Goal: Information Seeking & Learning: Check status

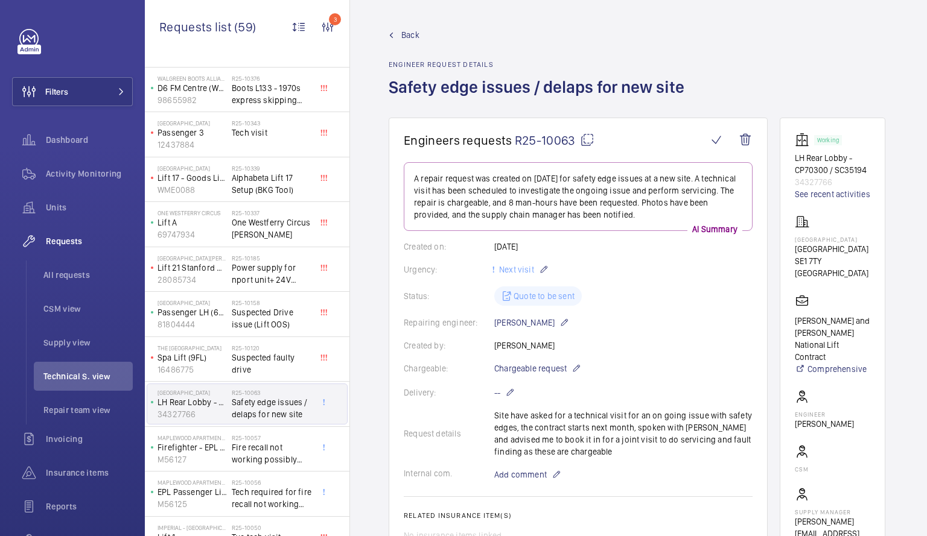
scroll to position [436, 0]
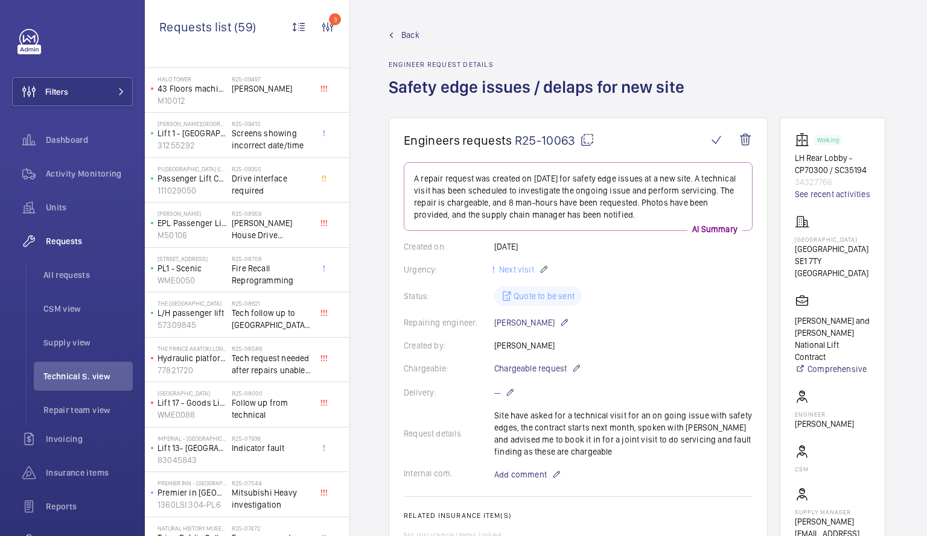
scroll to position [1378, 0]
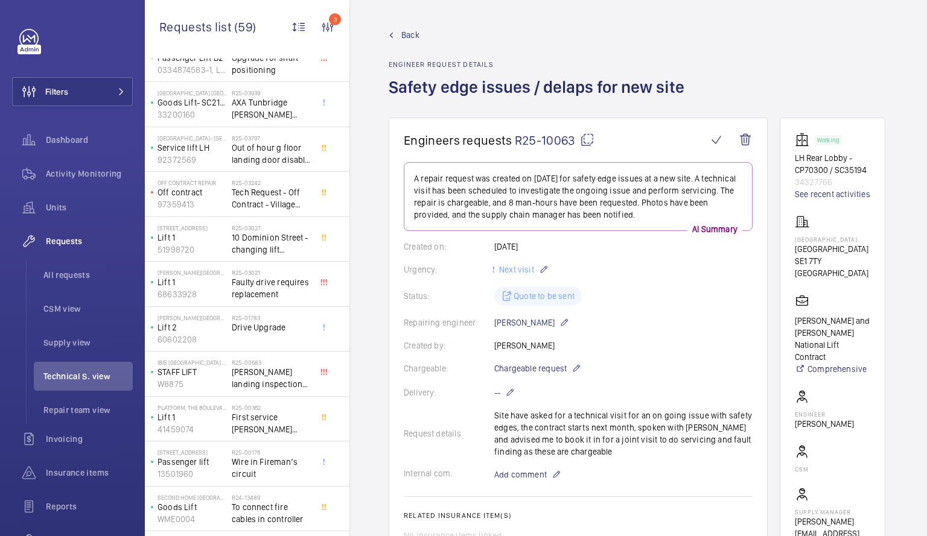
scroll to position [2188, 0]
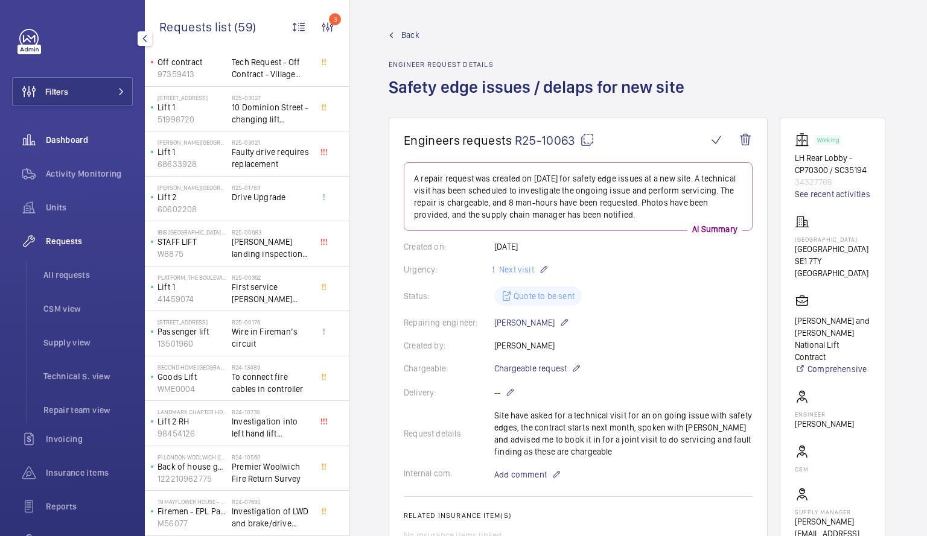
click at [80, 131] on div "Dashboard" at bounding box center [72, 139] width 121 height 29
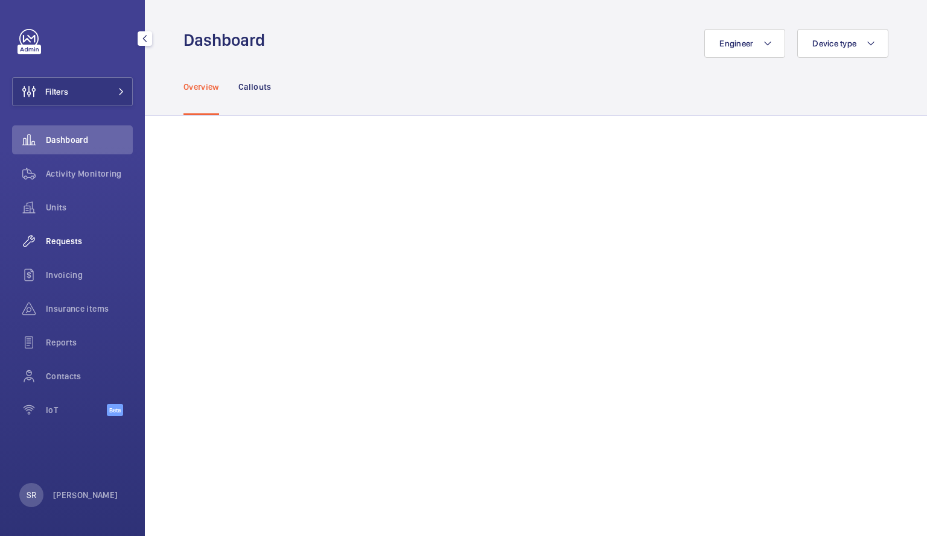
click at [78, 246] on span "Requests" at bounding box center [89, 241] width 87 height 12
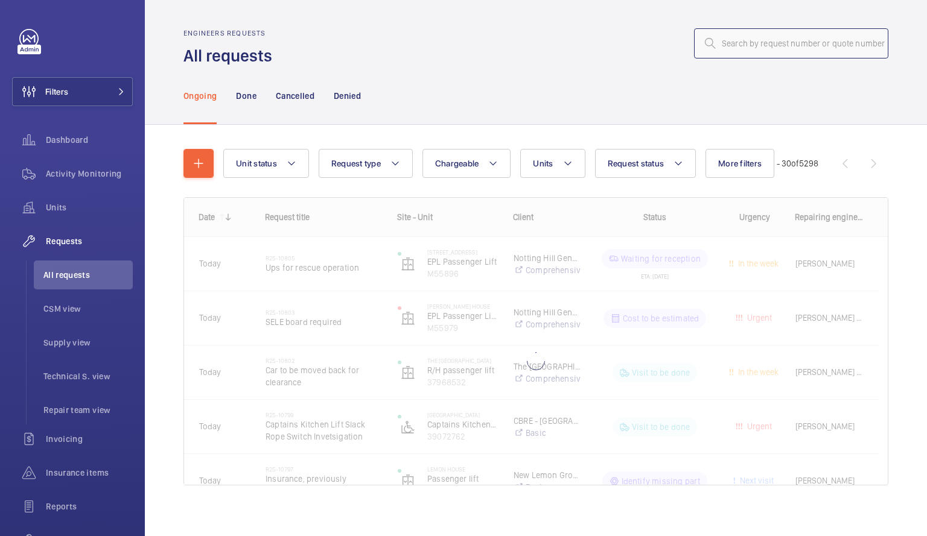
click at [757, 49] on input "text" at bounding box center [791, 43] width 194 height 30
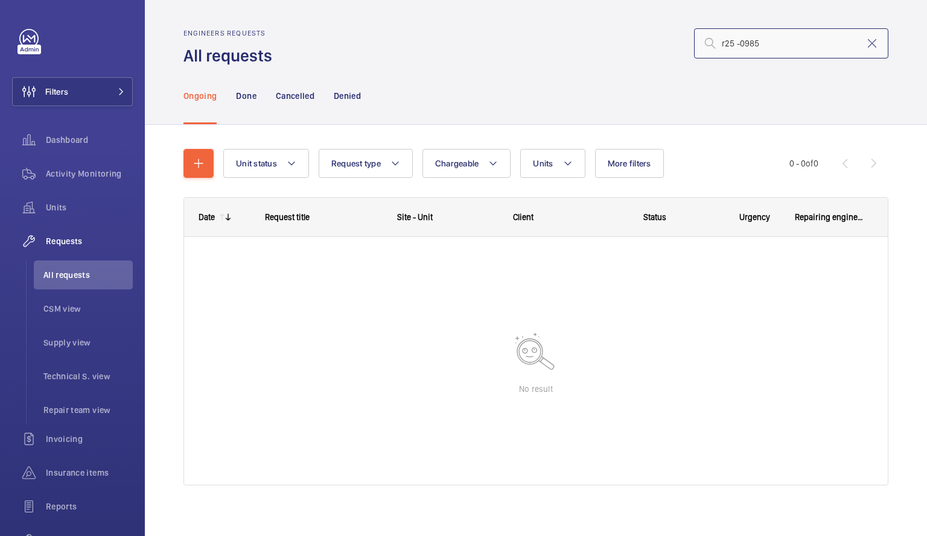
click at [729, 42] on input "r25 -0985" at bounding box center [791, 43] width 194 height 30
click at [710, 38] on input "r25 -0985" at bounding box center [791, 43] width 194 height 30
click at [769, 41] on input "r25 -0985" at bounding box center [791, 43] width 194 height 30
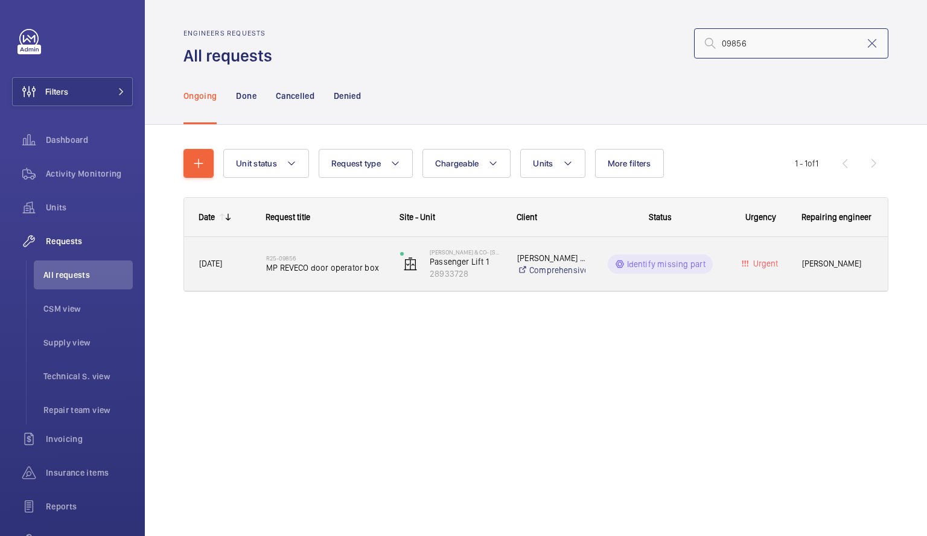
type input "09856"
click at [375, 274] on div "R25-09856 MP REVECO door operator box" at bounding box center [325, 264] width 118 height 35
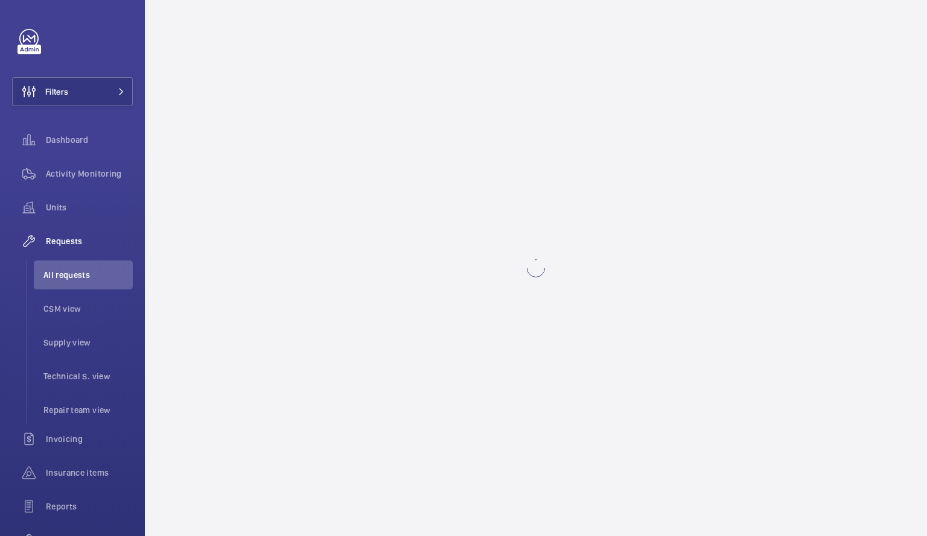
click at [375, 274] on wm-front-async-data-loader at bounding box center [536, 268] width 782 height 536
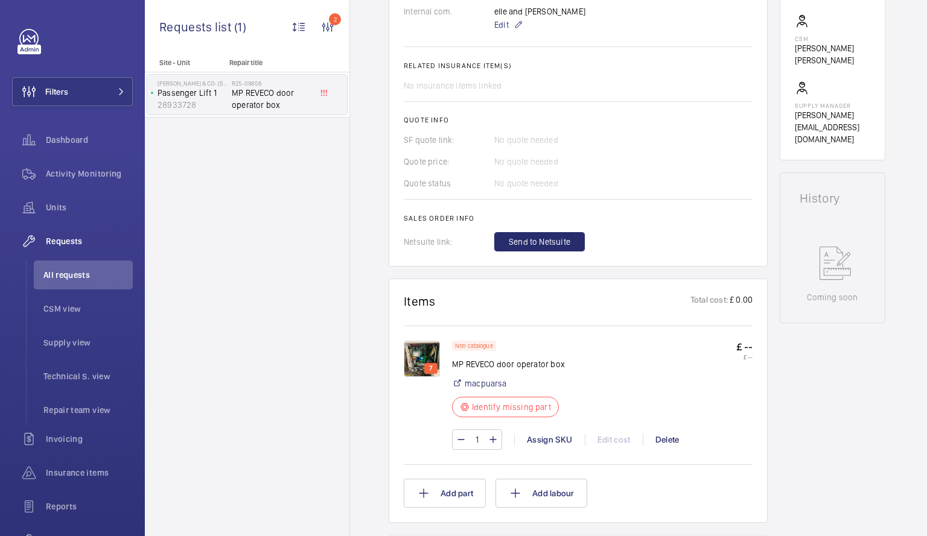
scroll to position [437, 0]
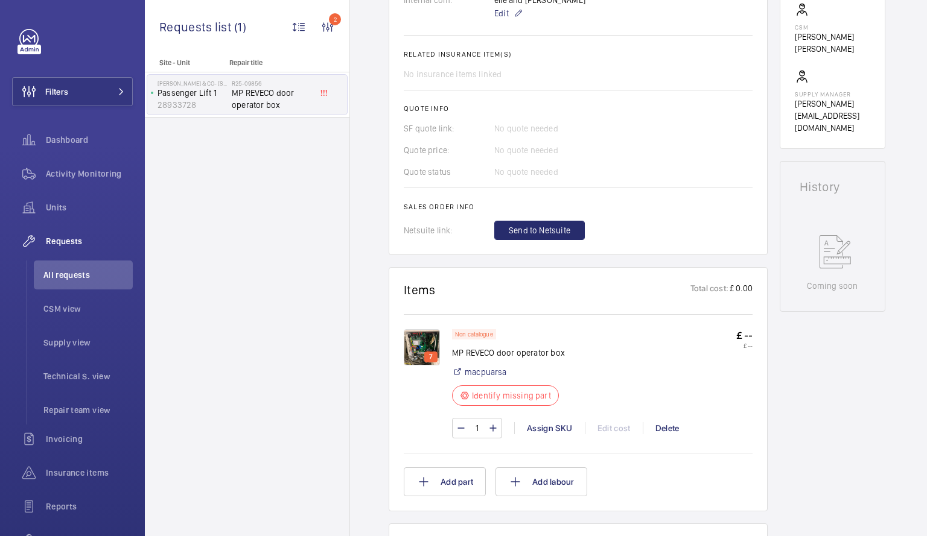
click at [419, 344] on img at bounding box center [422, 347] width 36 height 36
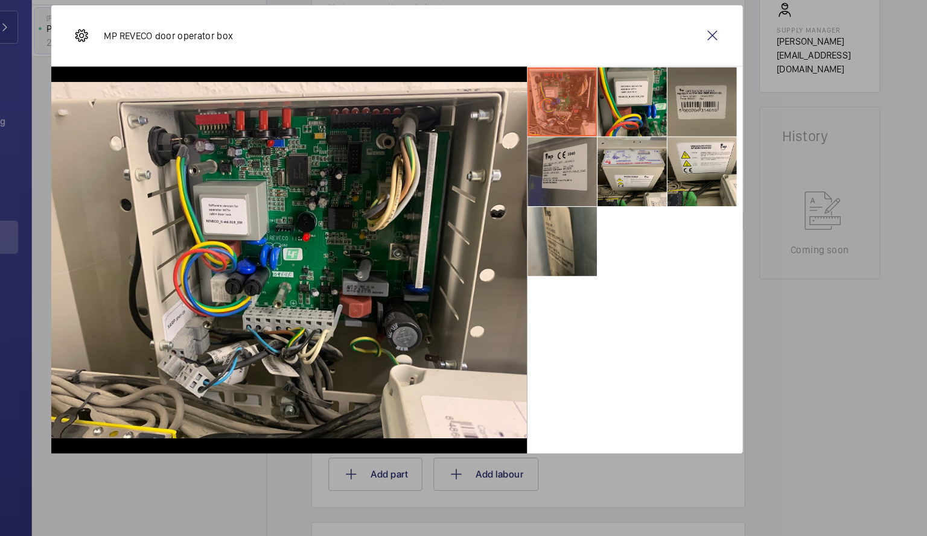
click at [615, 220] on li at bounding box center [607, 218] width 60 height 60
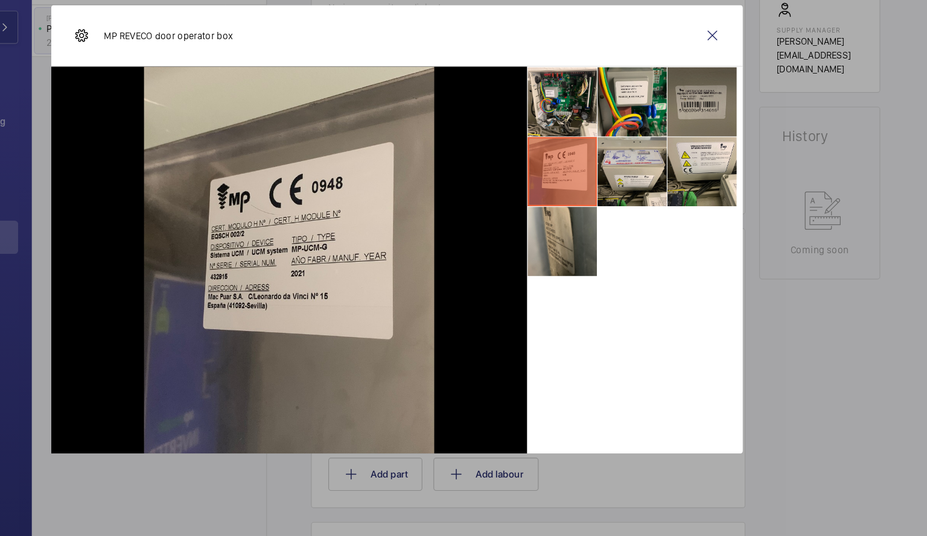
click at [731, 157] on li at bounding box center [729, 157] width 60 height 60
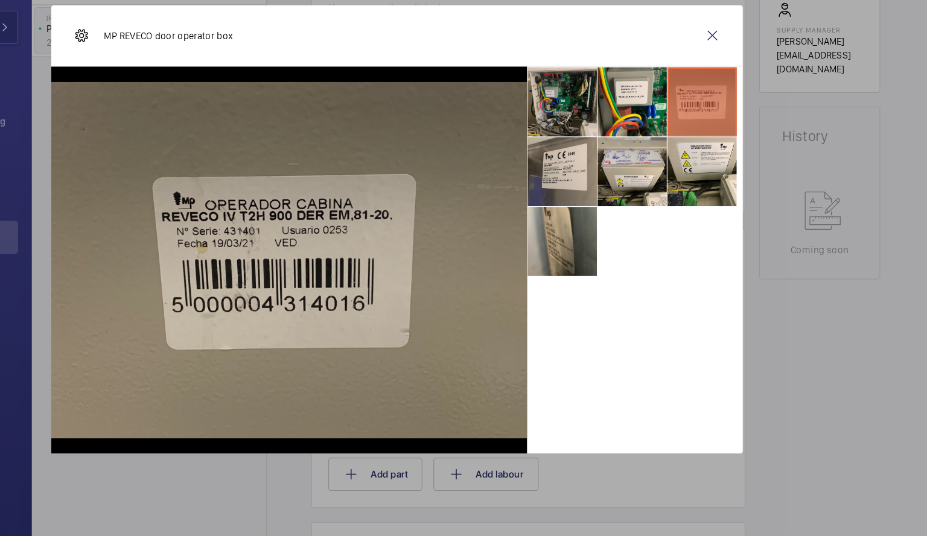
click at [598, 177] on li at bounding box center [607, 157] width 60 height 60
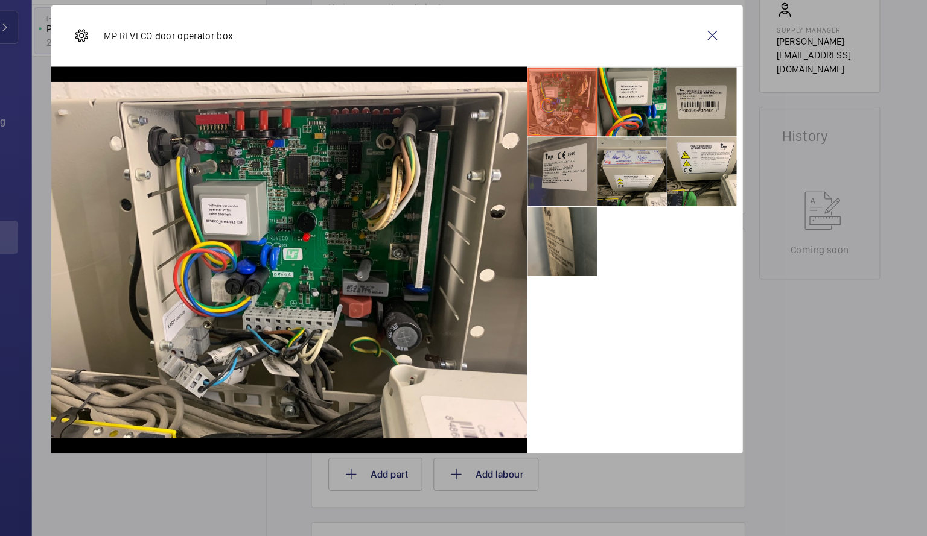
click at [600, 209] on li at bounding box center [607, 218] width 60 height 60
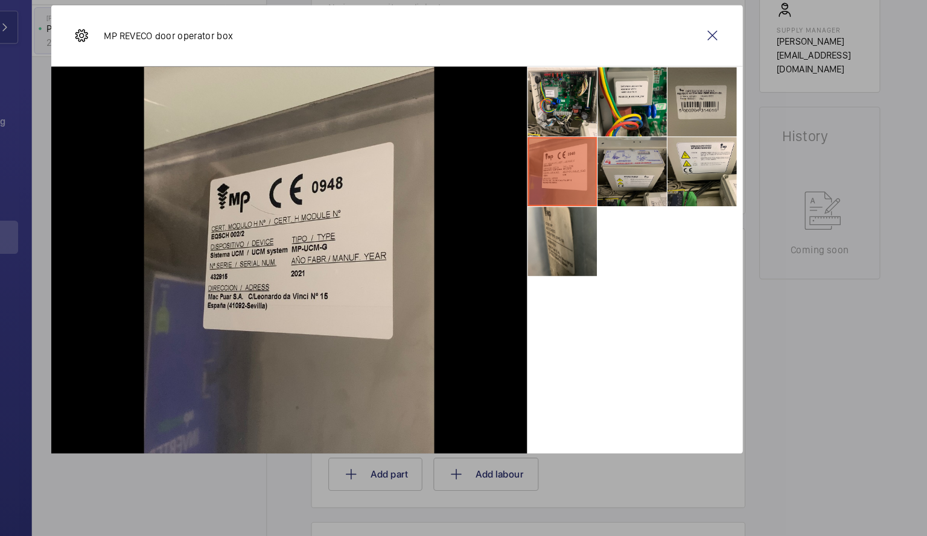
click at [679, 209] on li at bounding box center [668, 218] width 60 height 60
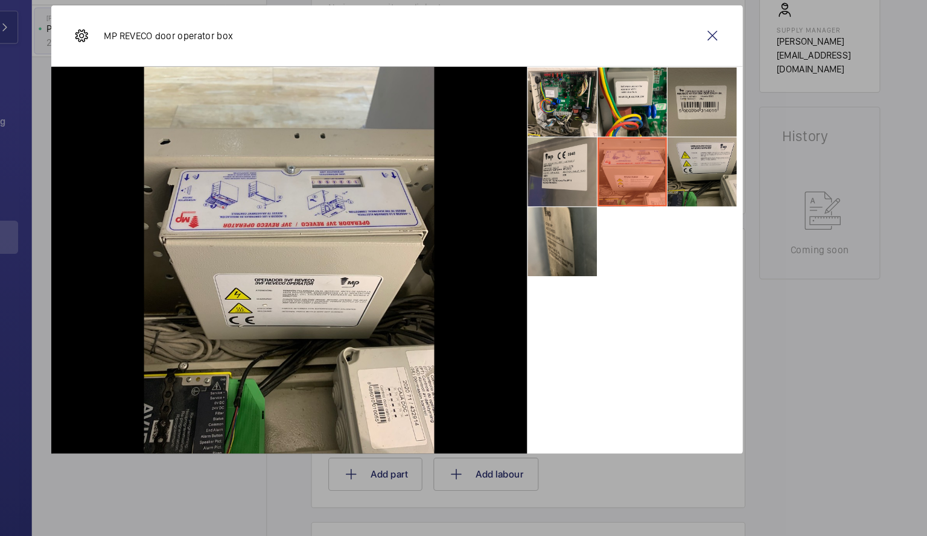
click at [709, 212] on li at bounding box center [729, 218] width 60 height 60
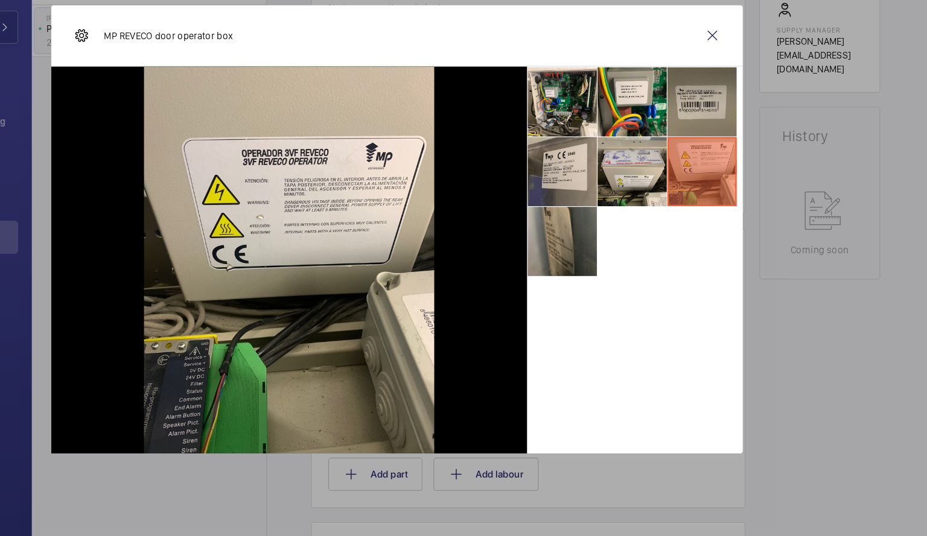
click at [633, 267] on li at bounding box center [607, 279] width 60 height 60
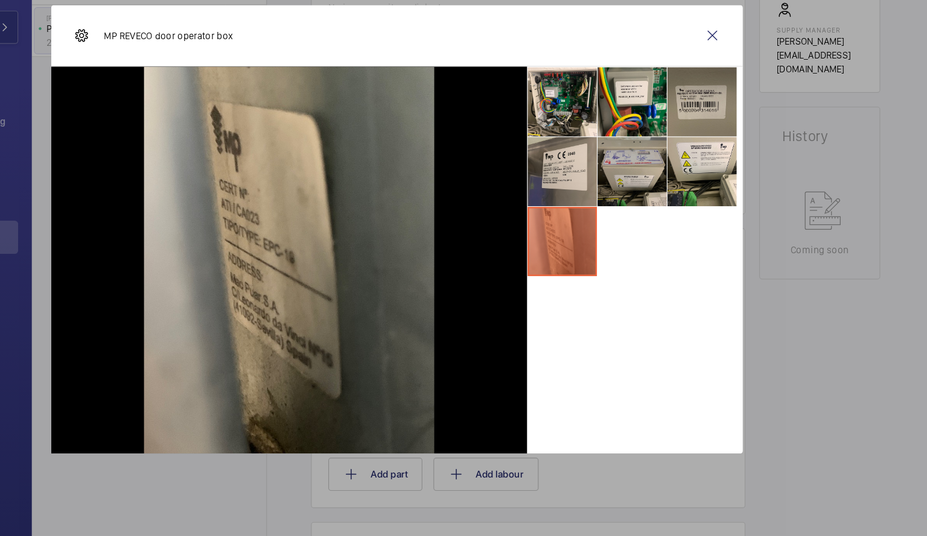
click at [666, 215] on li at bounding box center [668, 218] width 60 height 60
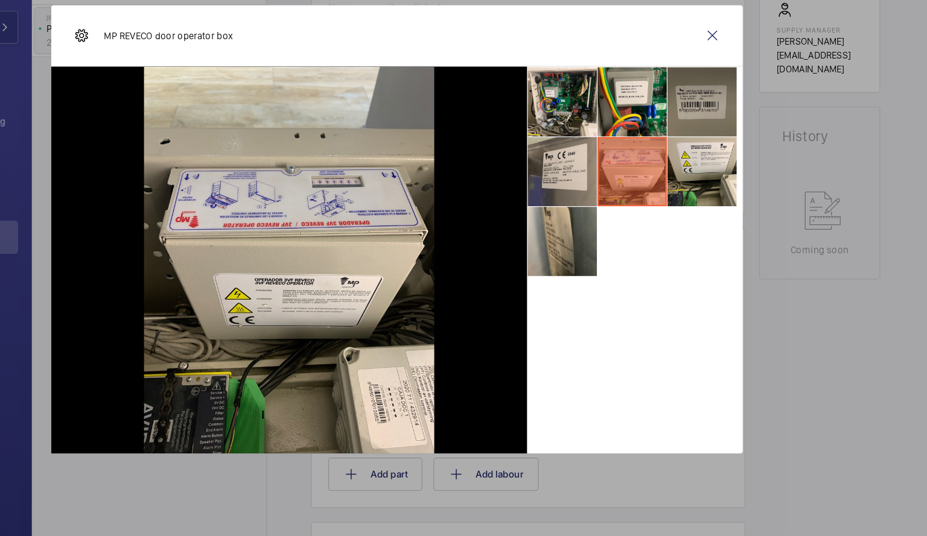
click at [732, 159] on li at bounding box center [729, 157] width 60 height 60
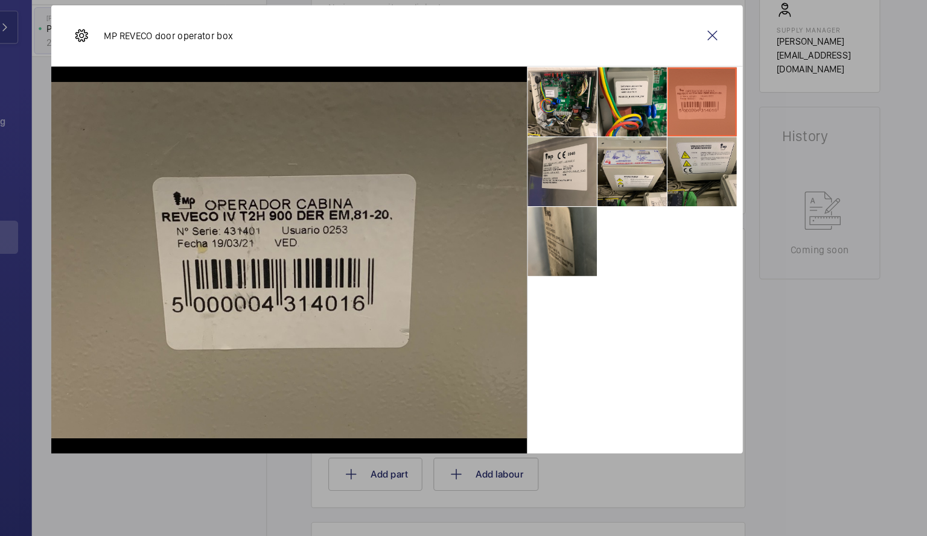
click at [723, 221] on li at bounding box center [729, 218] width 60 height 60
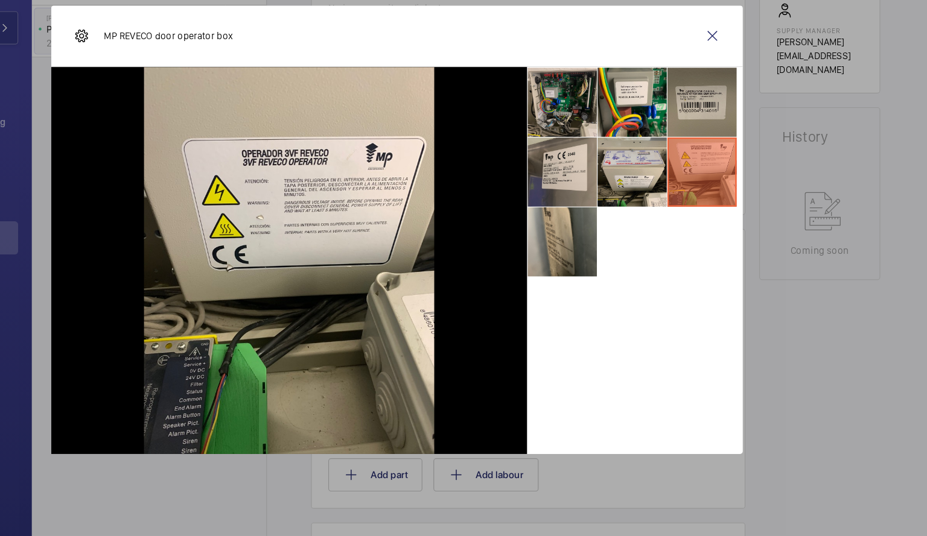
click at [618, 159] on li at bounding box center [607, 157] width 60 height 60
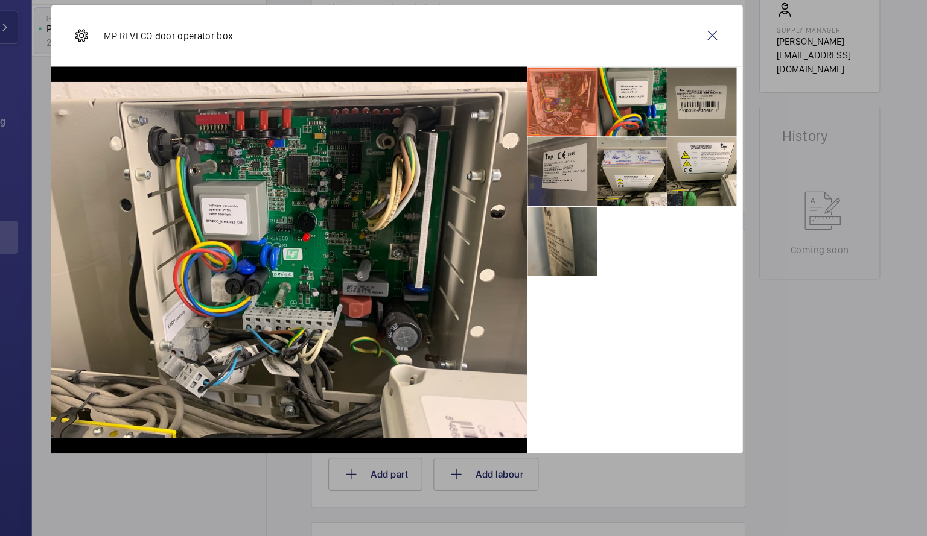
click at [618, 221] on li at bounding box center [607, 218] width 60 height 60
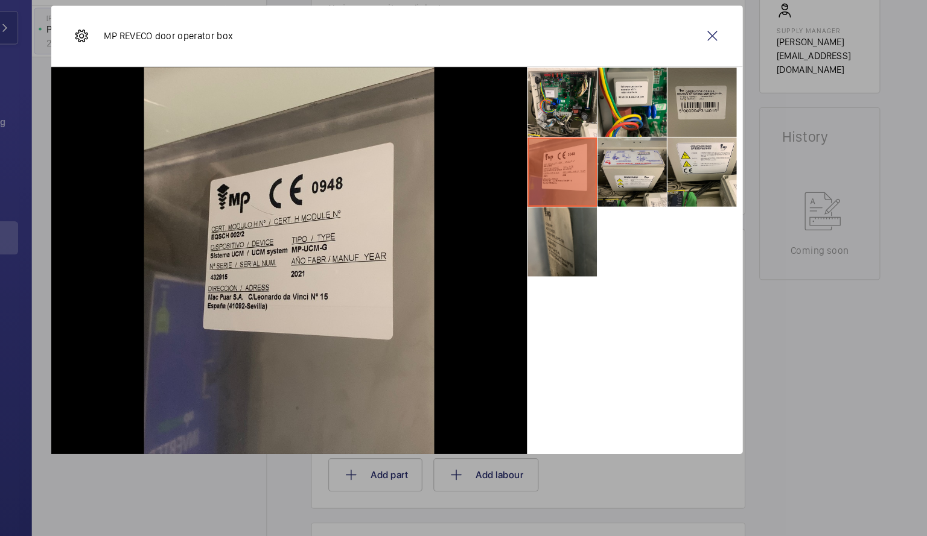
click at [613, 268] on li at bounding box center [607, 279] width 60 height 60
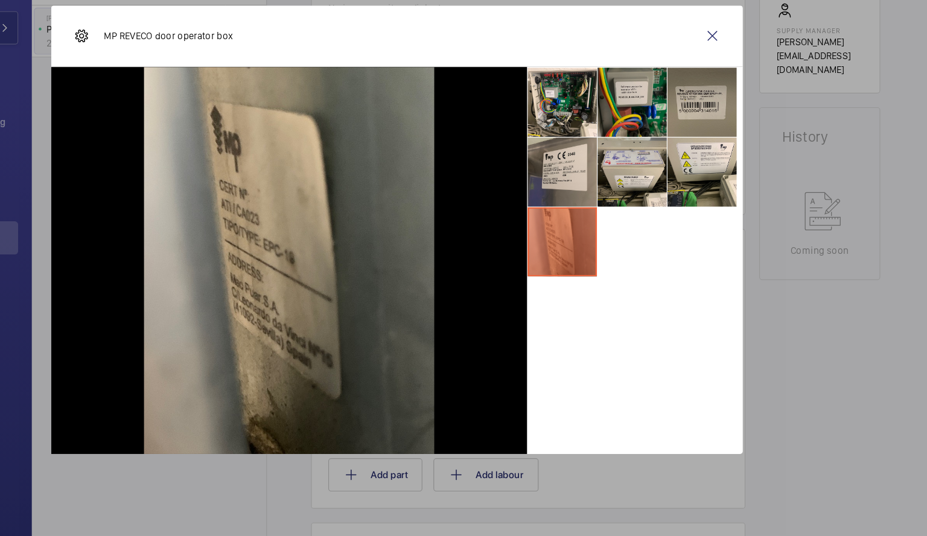
click at [666, 166] on li at bounding box center [668, 157] width 60 height 60
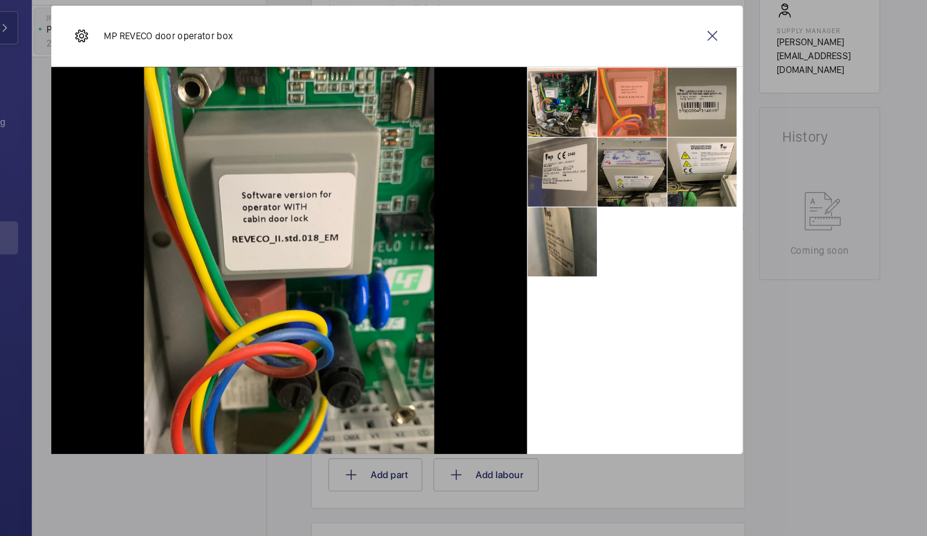
click at [670, 215] on li at bounding box center [668, 218] width 60 height 60
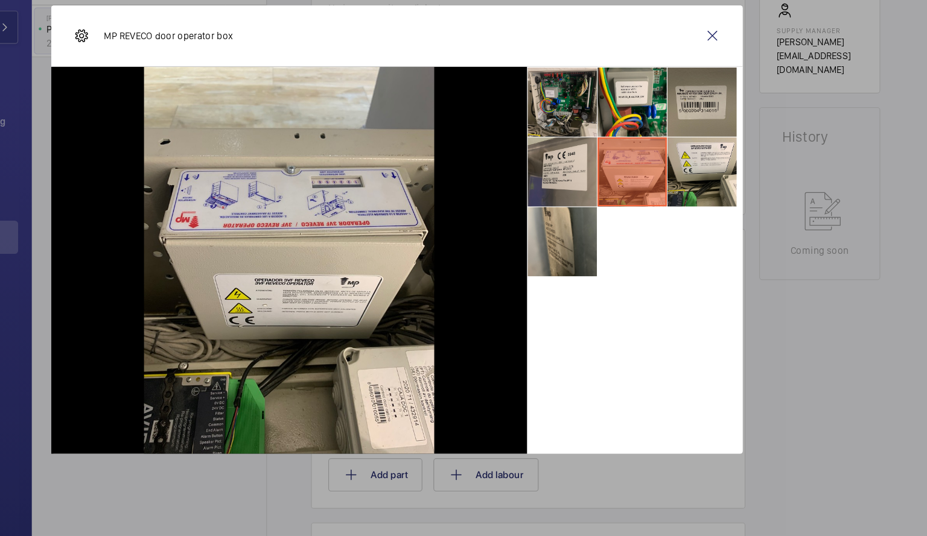
click at [604, 141] on li at bounding box center [607, 157] width 60 height 60
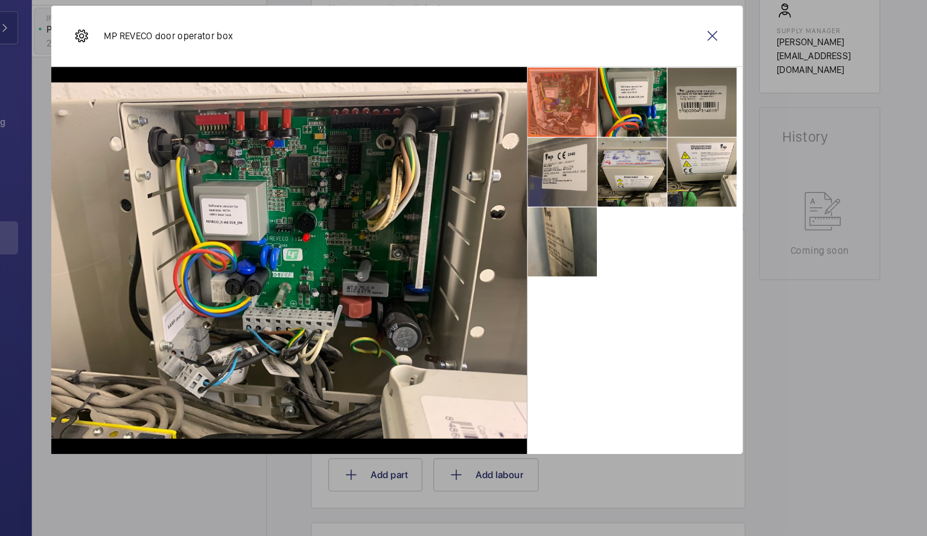
click at [604, 176] on li at bounding box center [607, 157] width 60 height 60
click at [612, 195] on li at bounding box center [607, 218] width 60 height 60
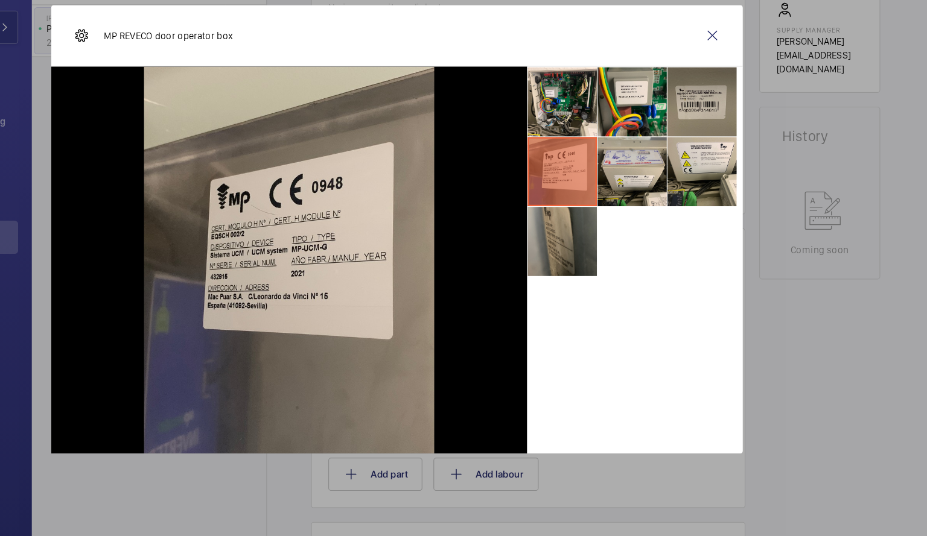
click at [606, 261] on li at bounding box center [607, 279] width 60 height 60
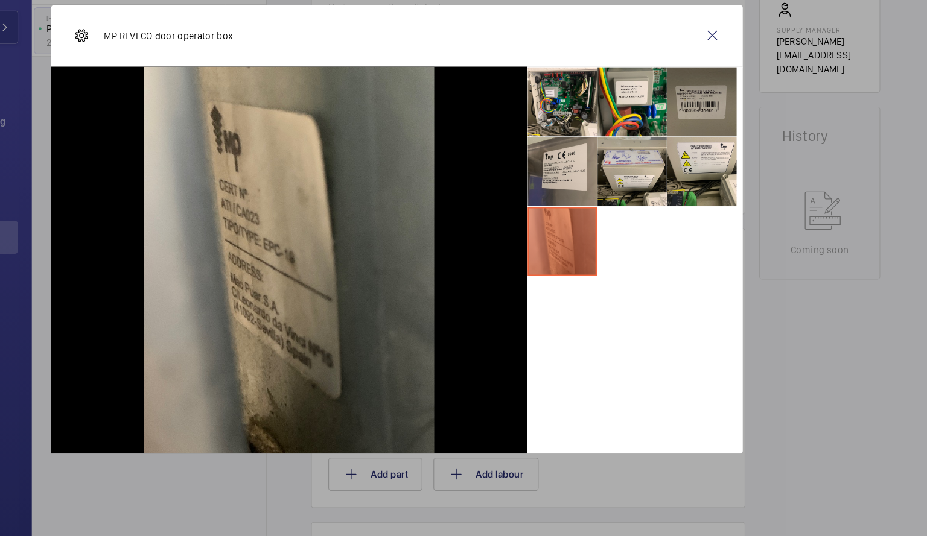
click at [740, 170] on li at bounding box center [729, 157] width 60 height 60
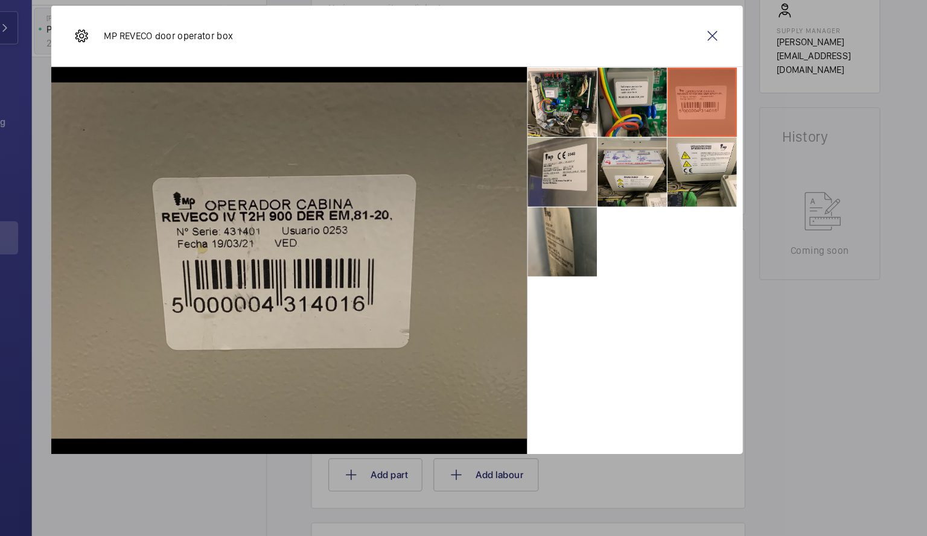
click at [677, 151] on li at bounding box center [668, 157] width 60 height 60
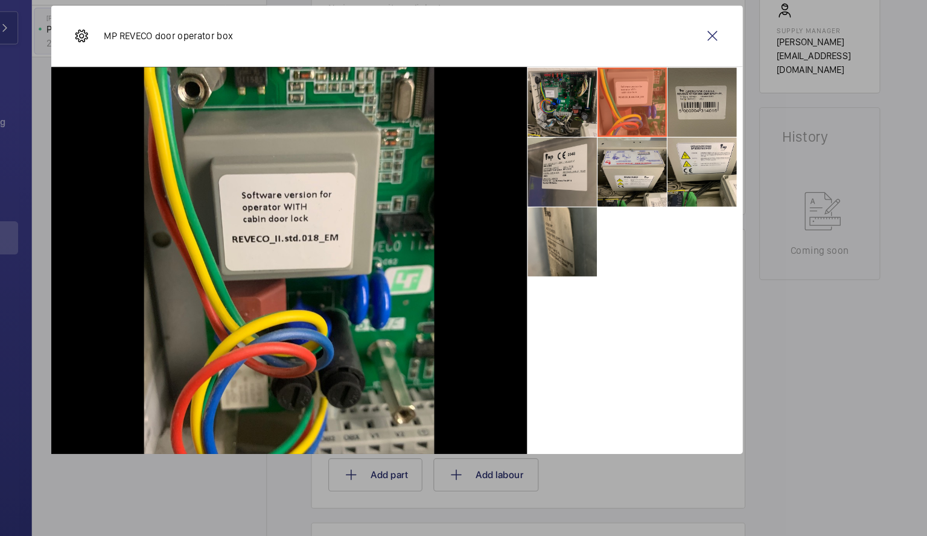
click at [615, 154] on li at bounding box center [607, 157] width 60 height 60
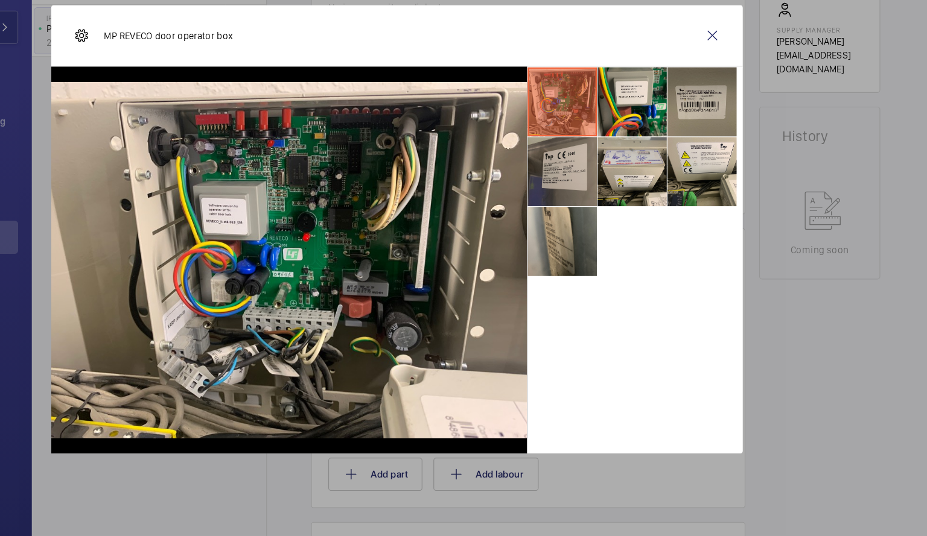
click at [617, 220] on li at bounding box center [607, 218] width 60 height 60
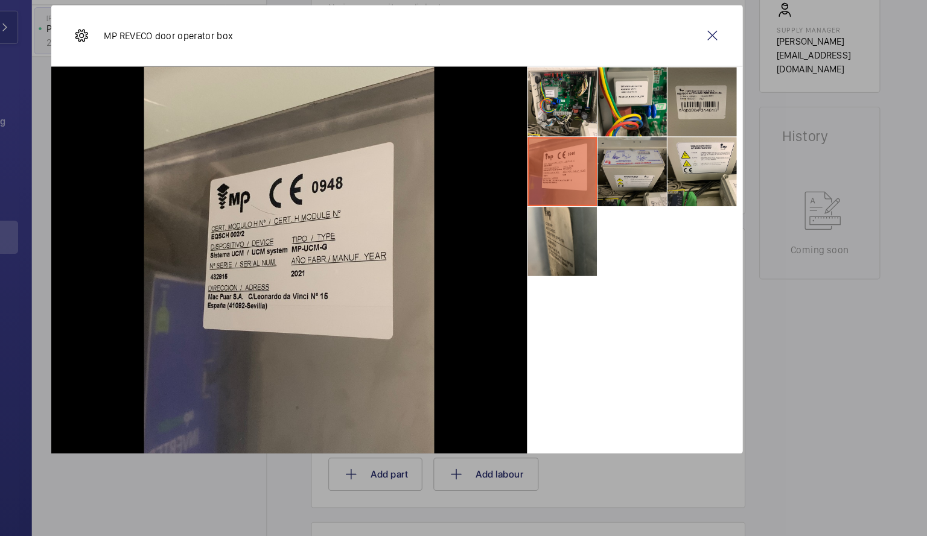
click at [674, 219] on li at bounding box center [668, 218] width 60 height 60
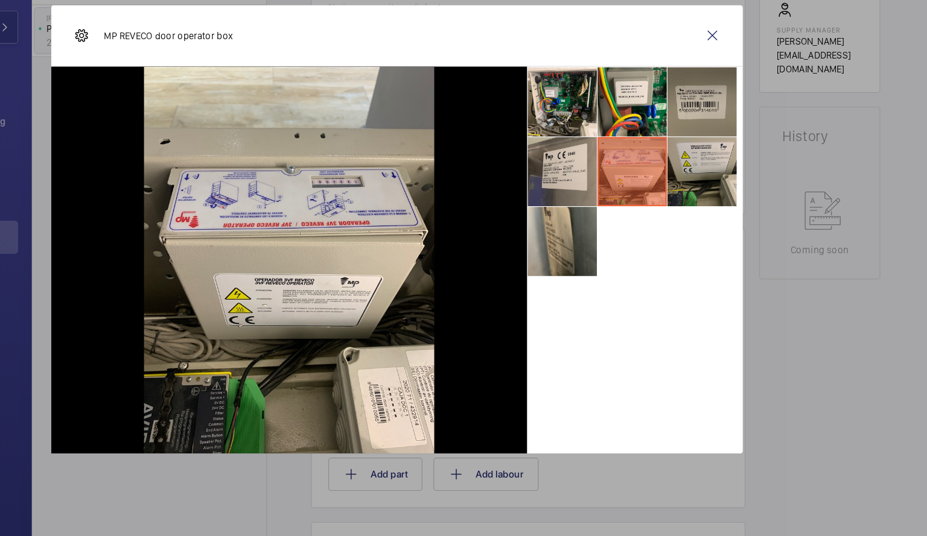
click at [721, 212] on li at bounding box center [729, 218] width 60 height 60
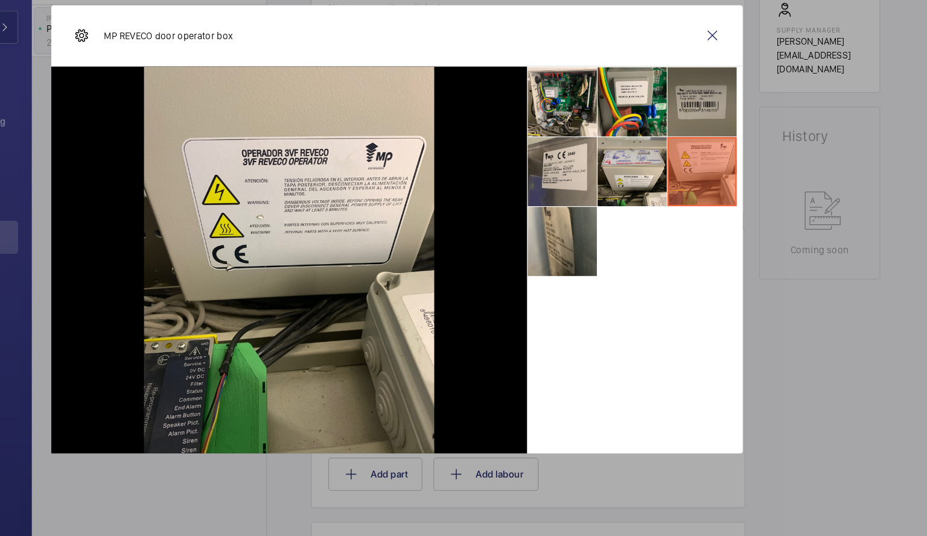
click at [726, 150] on li at bounding box center [729, 157] width 60 height 60
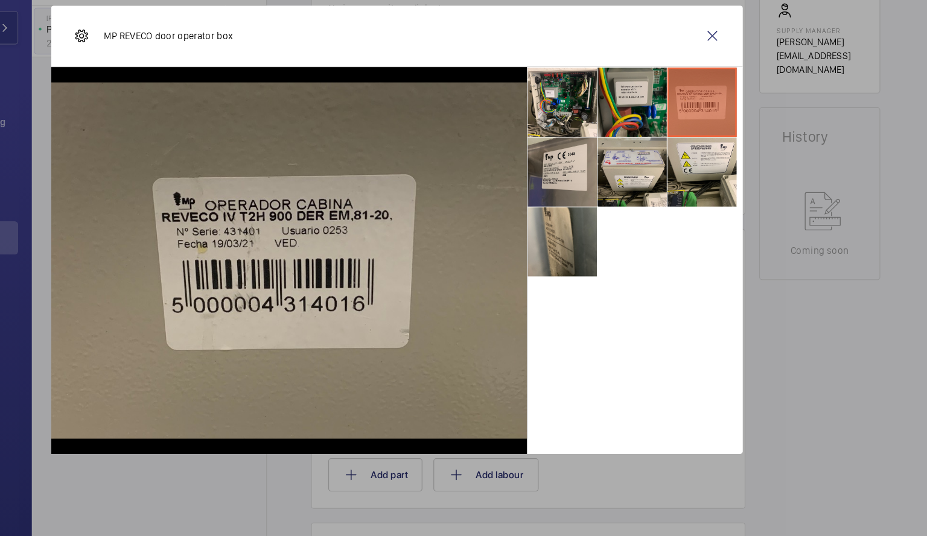
click at [674, 162] on li at bounding box center [668, 157] width 60 height 60
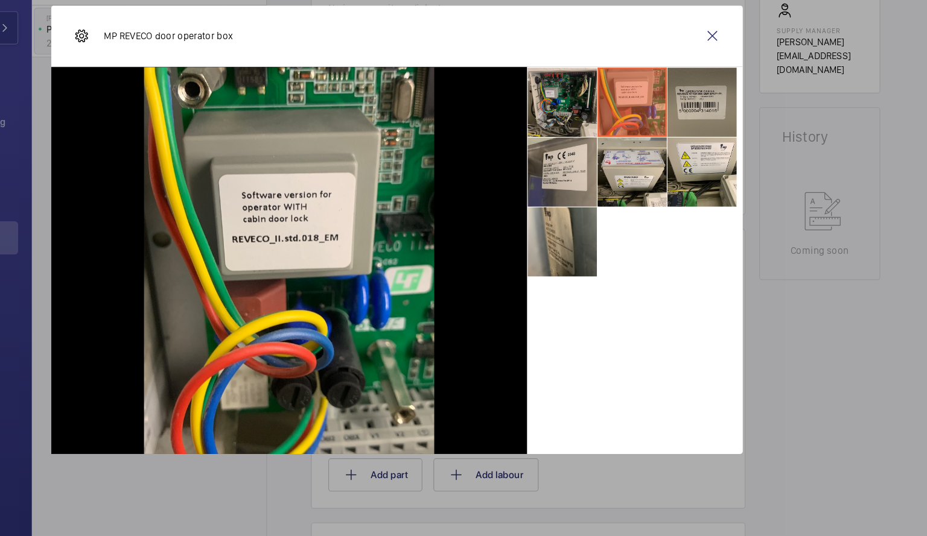
click at [610, 160] on li at bounding box center [607, 157] width 60 height 60
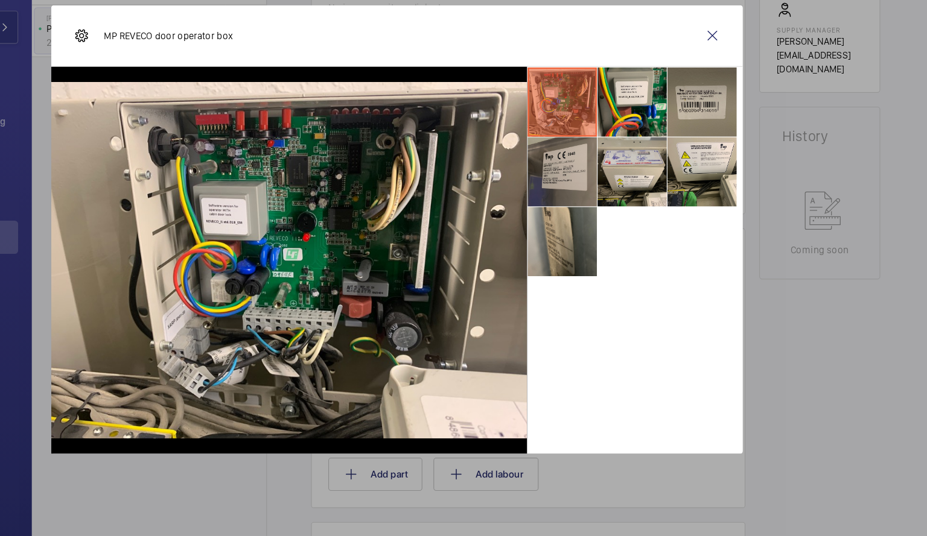
click at [607, 232] on li at bounding box center [607, 218] width 60 height 60
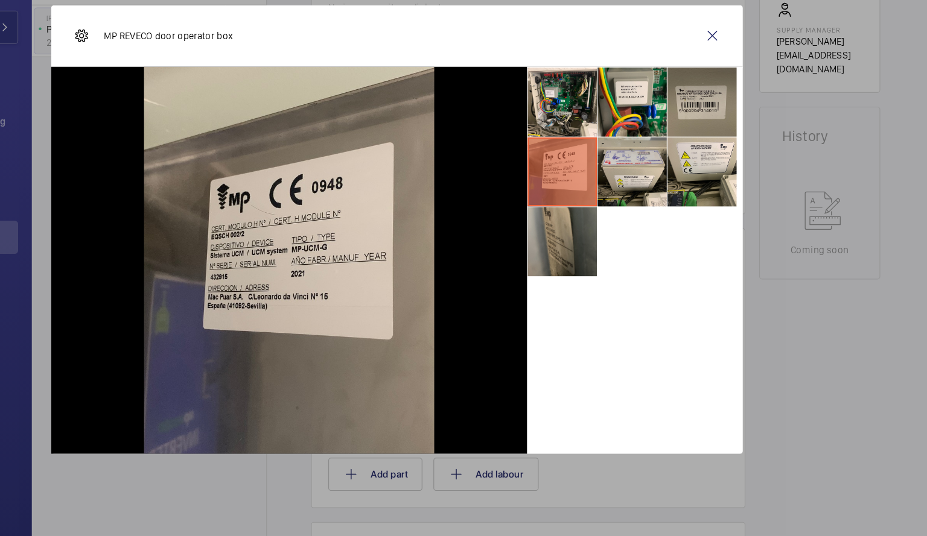
click at [606, 271] on li at bounding box center [607, 279] width 60 height 60
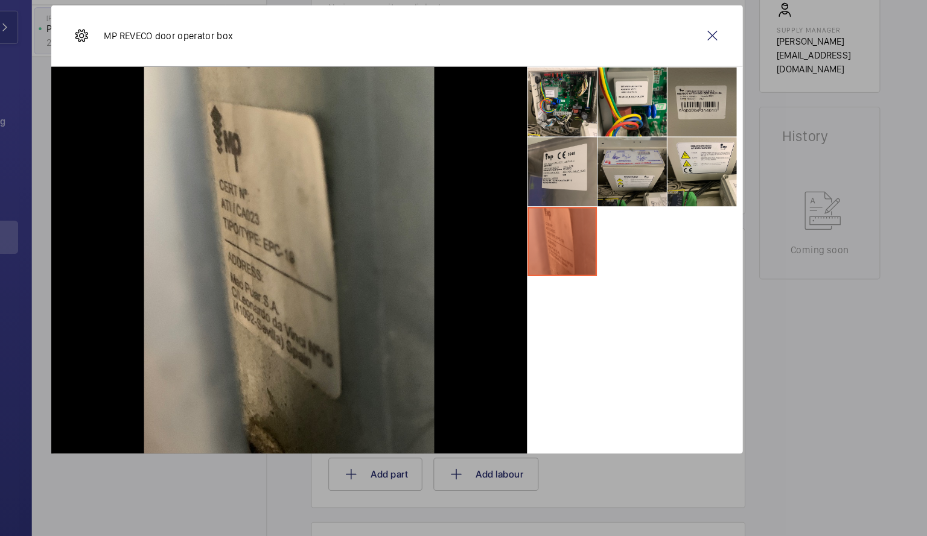
click at [678, 205] on li at bounding box center [668, 218] width 60 height 60
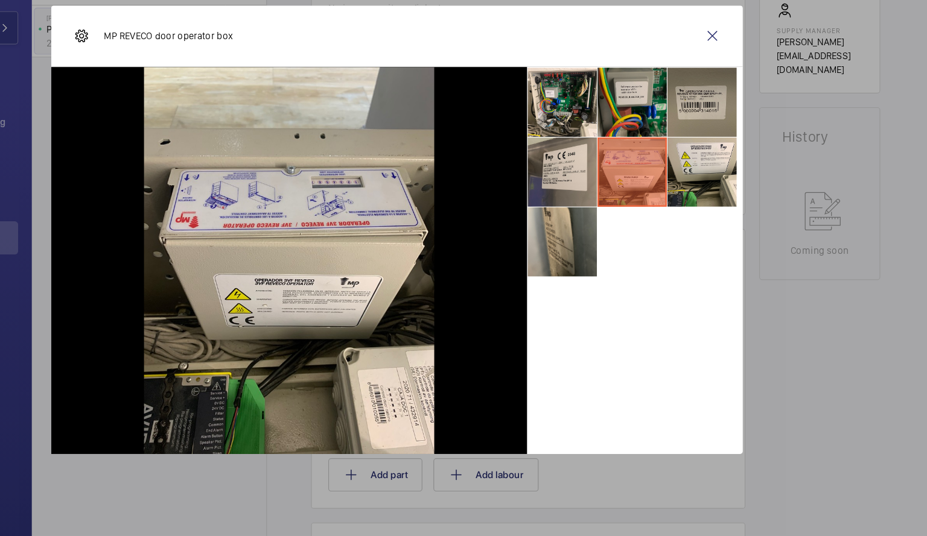
click at [680, 138] on li at bounding box center [668, 157] width 60 height 60
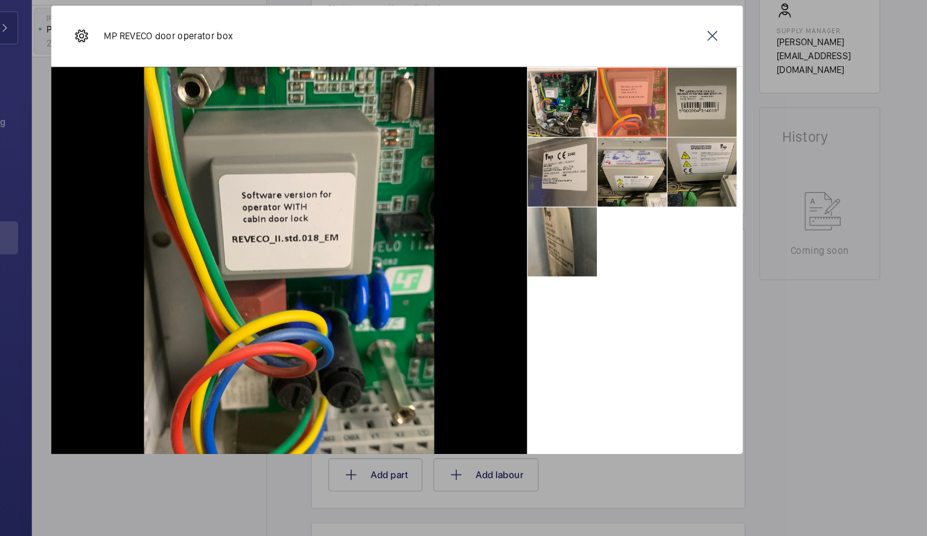
click at [723, 225] on li at bounding box center [729, 218] width 60 height 60
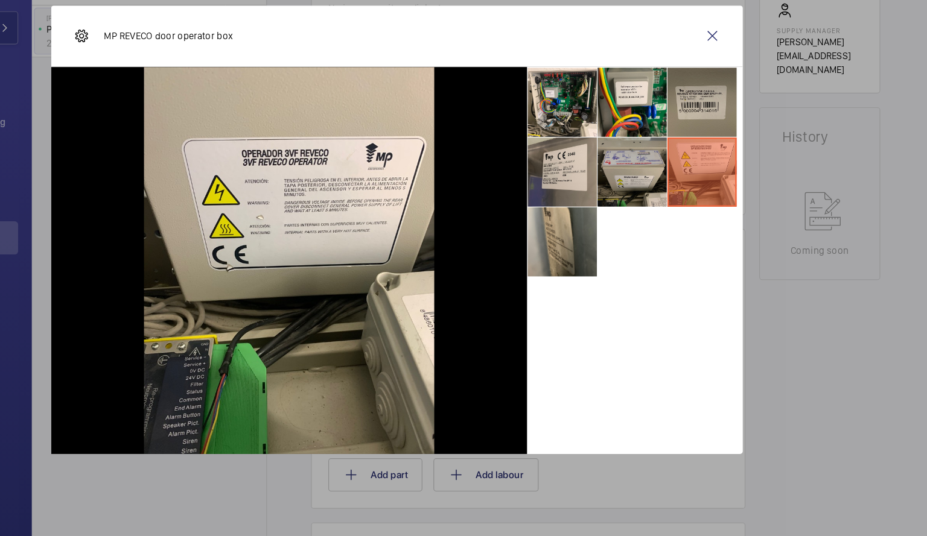
click at [638, 210] on li at bounding box center [668, 218] width 60 height 60
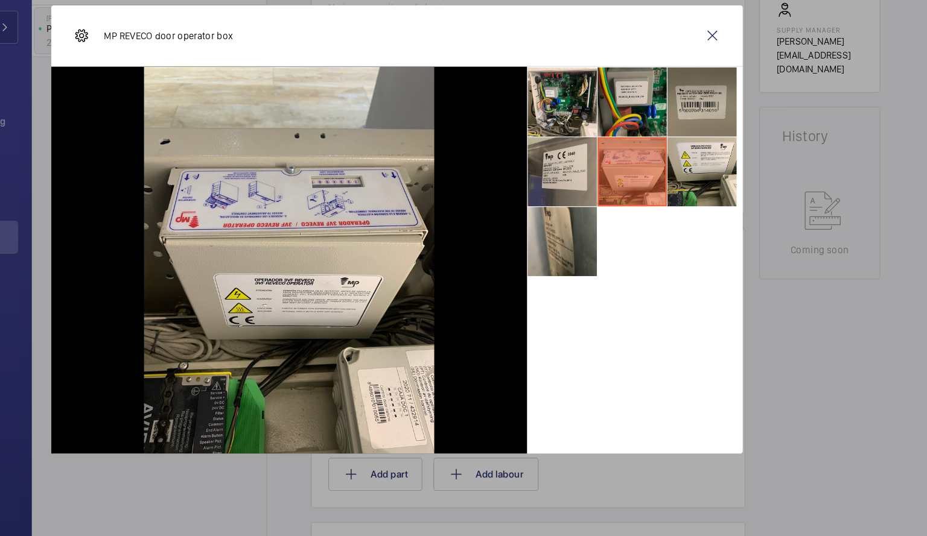
click at [685, 171] on li at bounding box center [668, 157] width 60 height 60
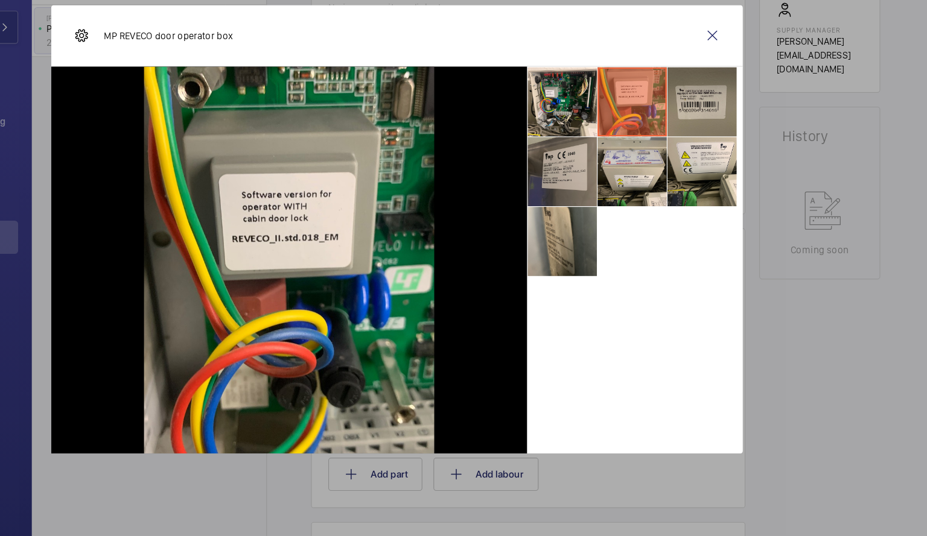
click at [611, 233] on li at bounding box center [607, 218] width 60 height 60
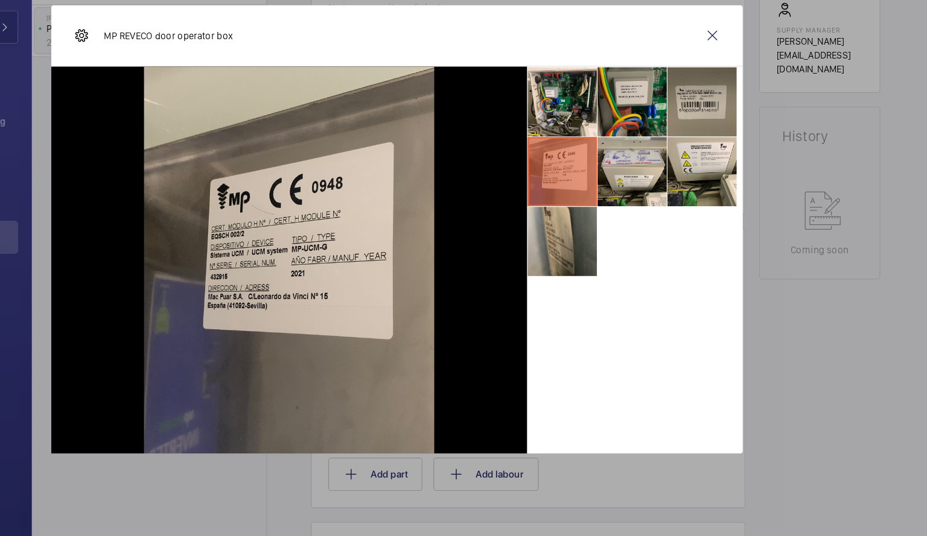
click at [661, 166] on li at bounding box center [668, 157] width 60 height 60
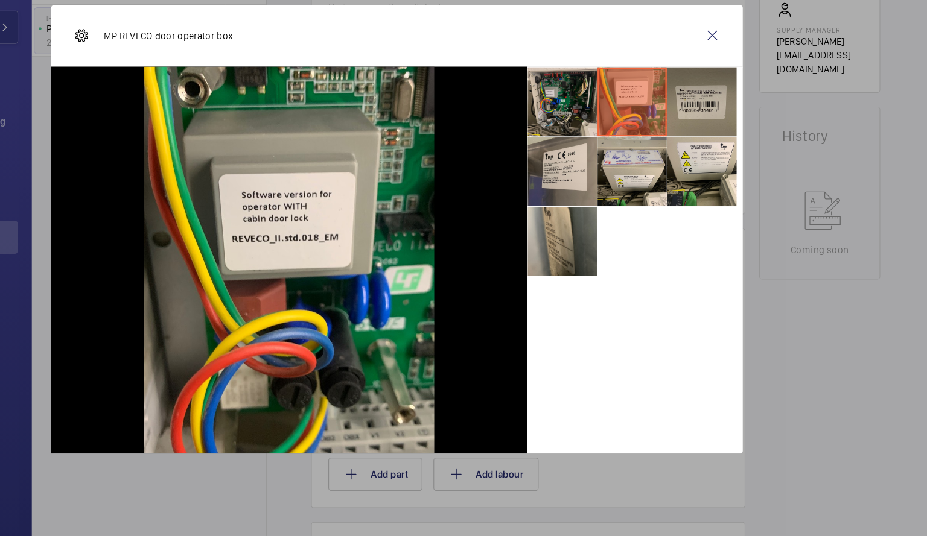
click at [598, 171] on li at bounding box center [607, 157] width 60 height 60
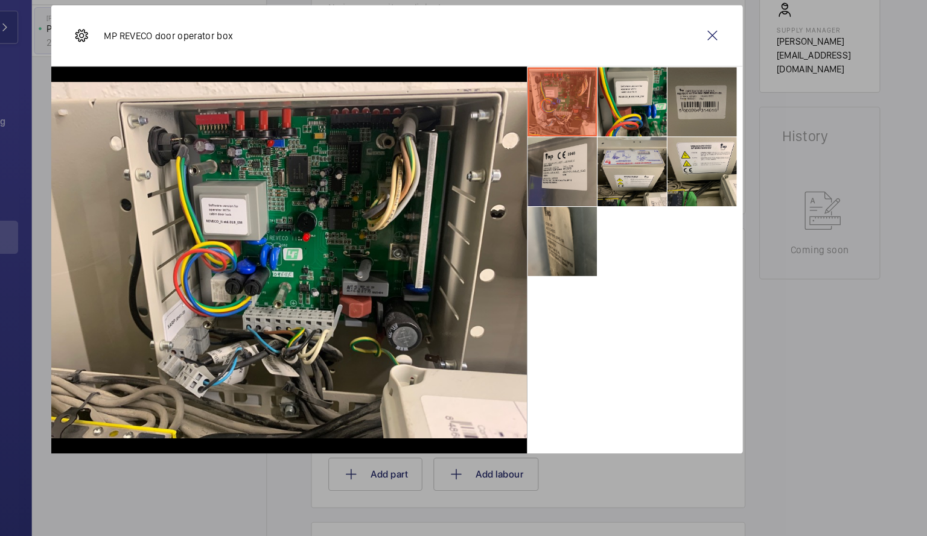
click at [744, 146] on li at bounding box center [729, 157] width 60 height 60
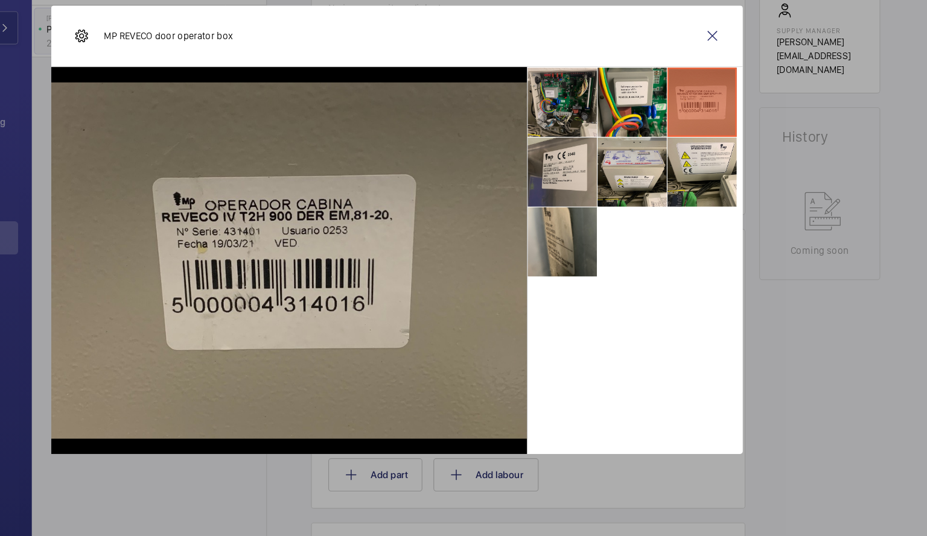
click at [612, 150] on li at bounding box center [607, 157] width 60 height 60
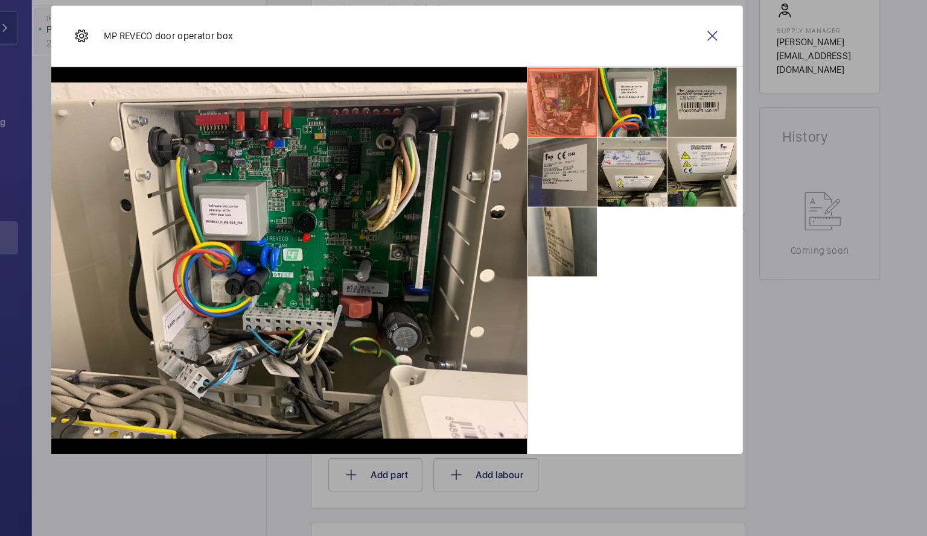
click at [608, 221] on li at bounding box center [607, 218] width 60 height 60
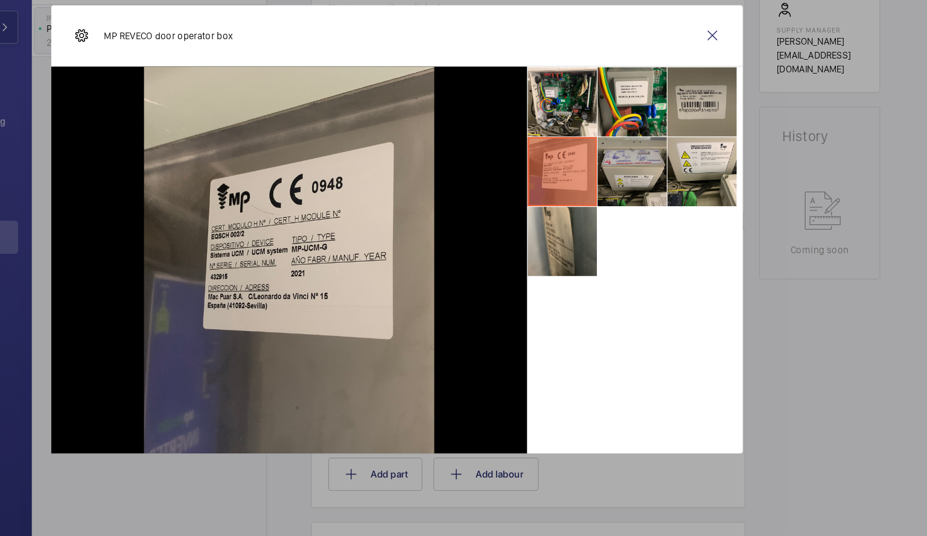
click at [667, 213] on li at bounding box center [668, 218] width 60 height 60
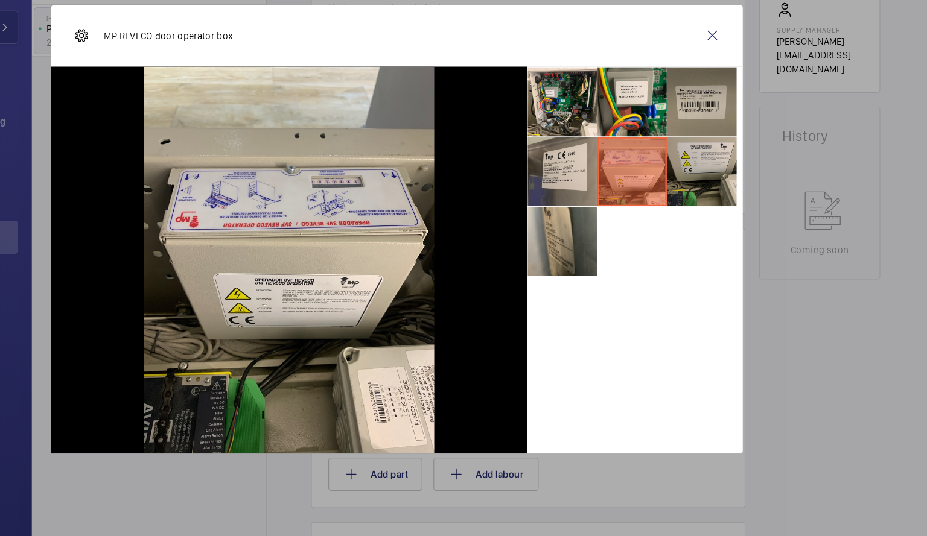
click at [737, 206] on li at bounding box center [729, 218] width 60 height 60
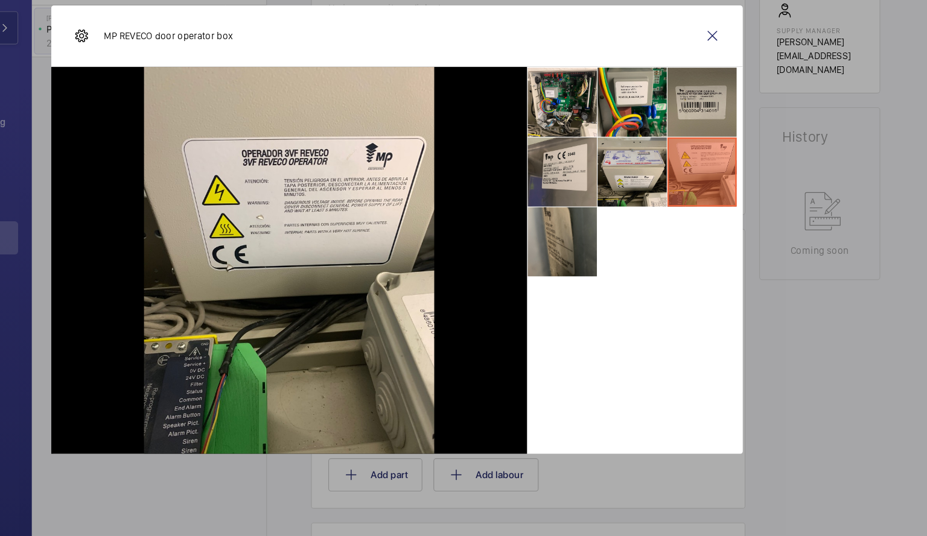
click at [598, 276] on li at bounding box center [607, 279] width 60 height 60
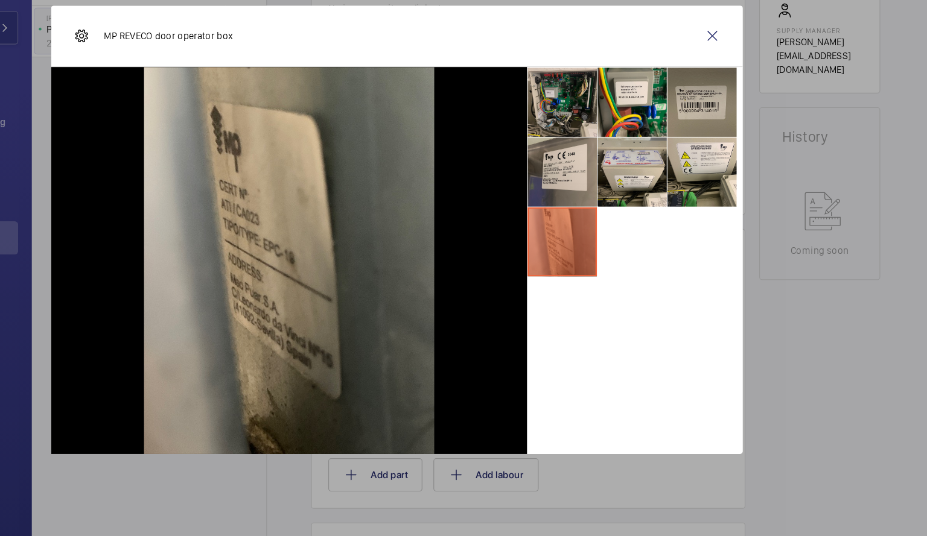
click at [601, 166] on li at bounding box center [607, 157] width 60 height 60
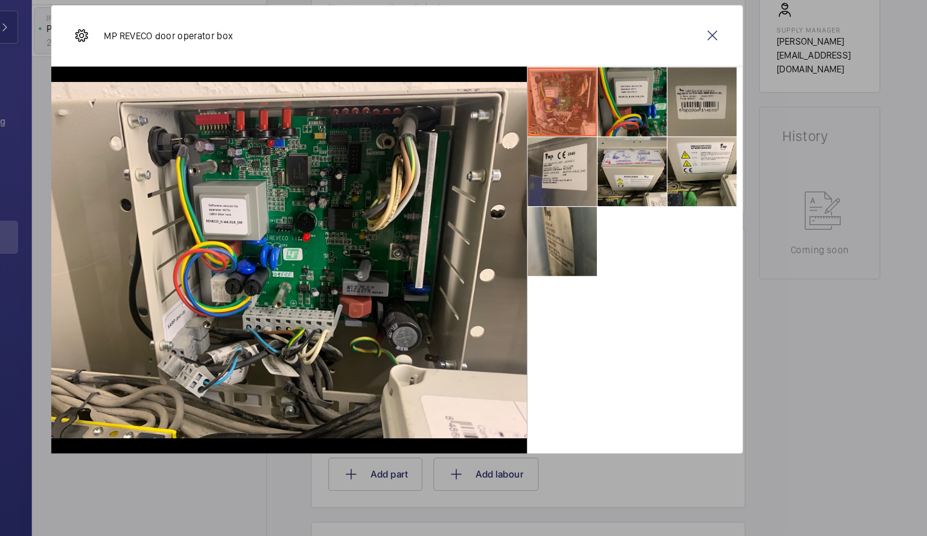
click at [662, 157] on li at bounding box center [668, 157] width 60 height 60
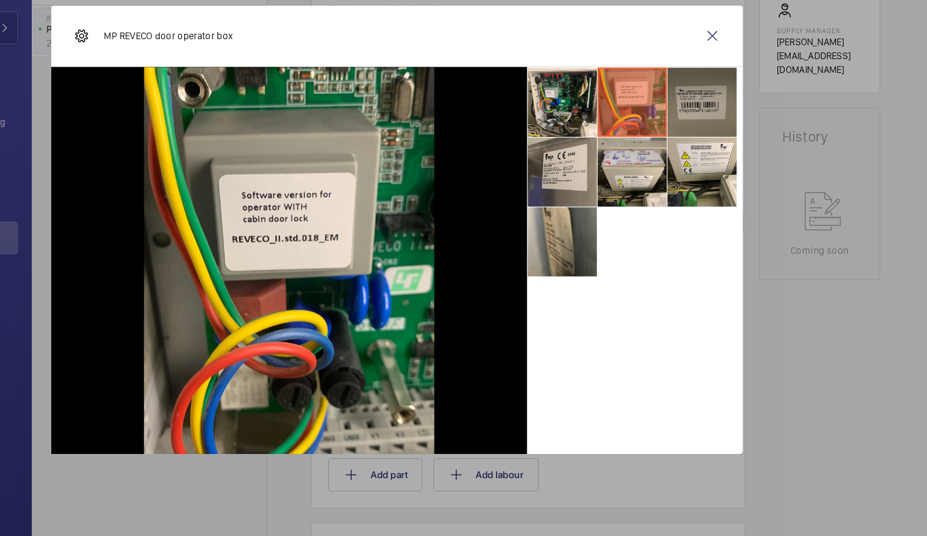
click at [732, 149] on li at bounding box center [729, 157] width 60 height 60
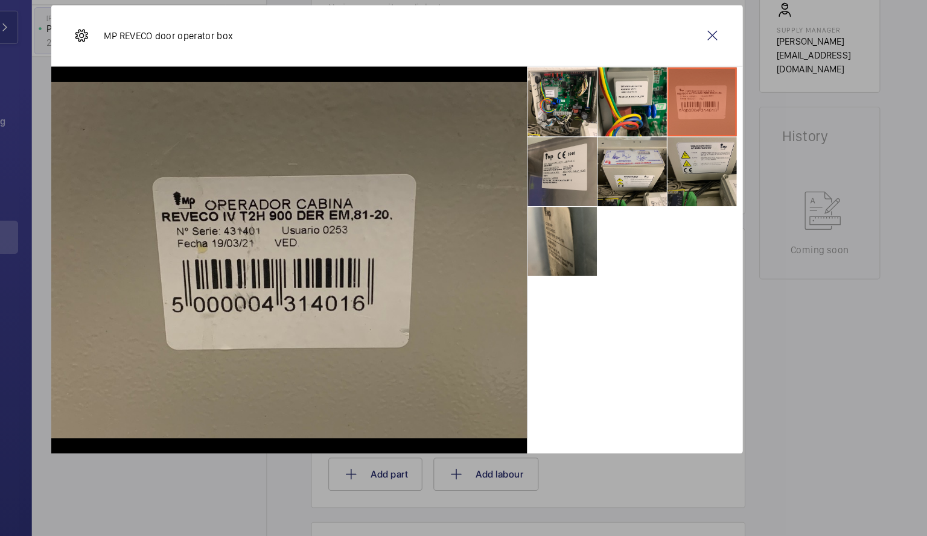
click at [728, 211] on li at bounding box center [729, 218] width 60 height 60
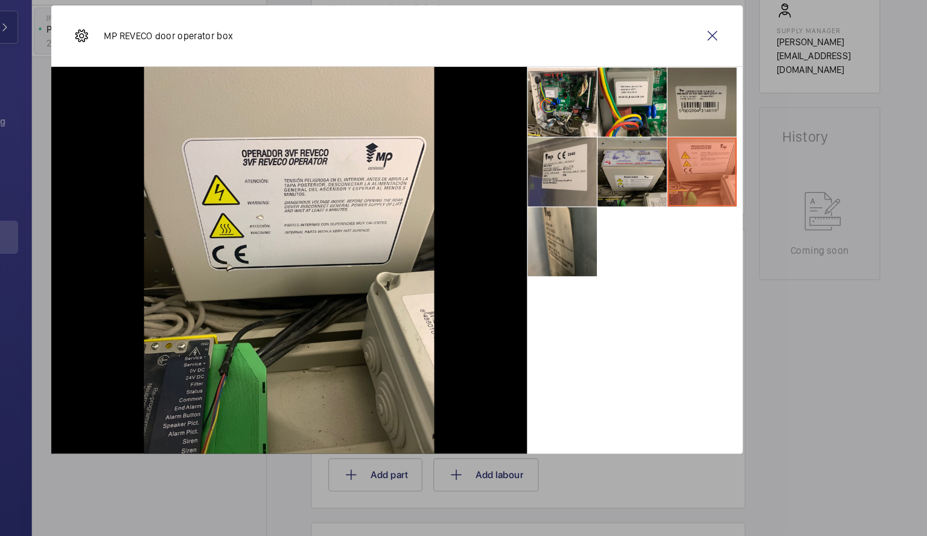
click at [680, 216] on li at bounding box center [668, 218] width 60 height 60
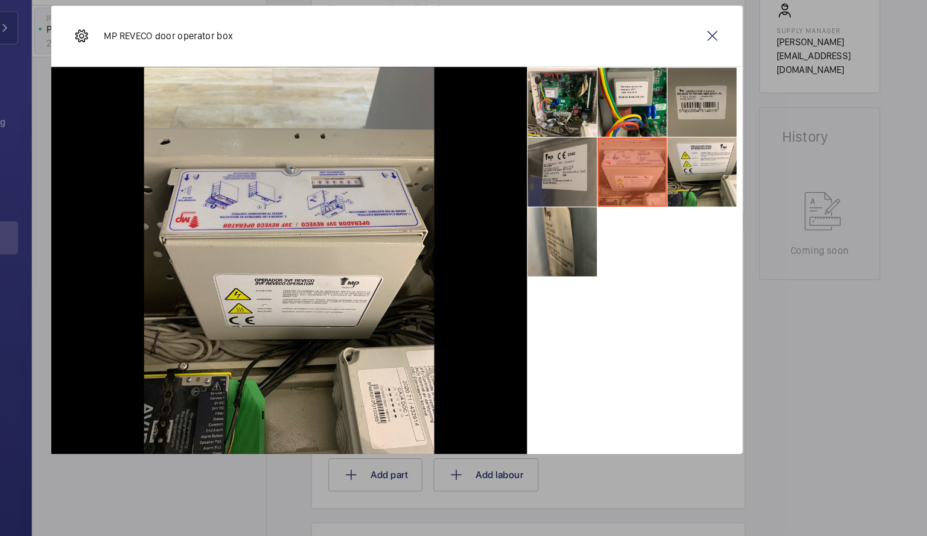
click at [602, 227] on li at bounding box center [607, 218] width 60 height 60
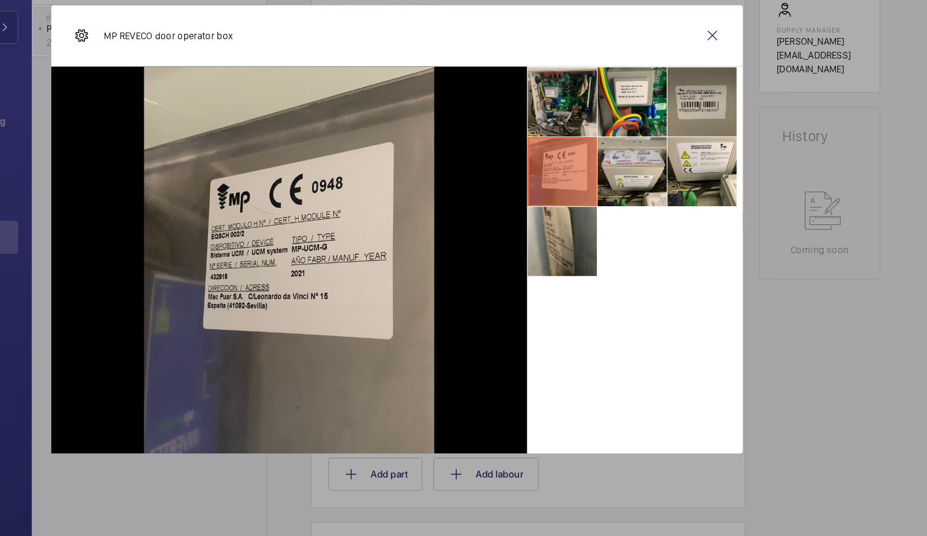
click at [607, 170] on li at bounding box center [607, 157] width 60 height 60
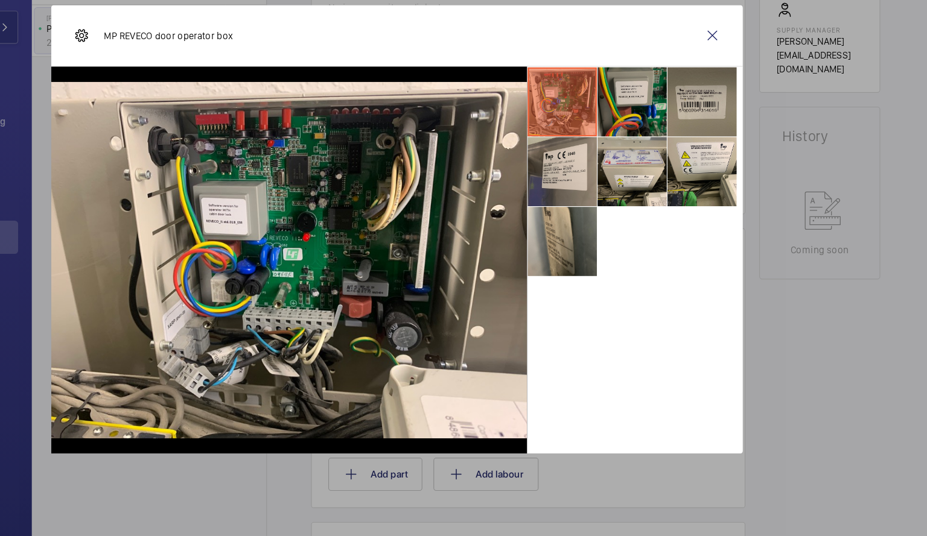
click at [652, 147] on li at bounding box center [668, 157] width 60 height 60
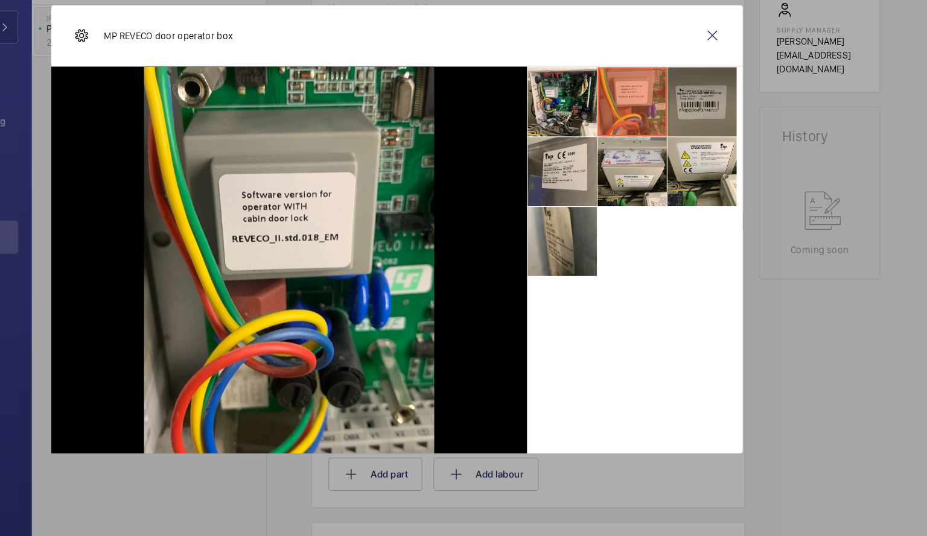
click at [724, 144] on li at bounding box center [729, 157] width 60 height 60
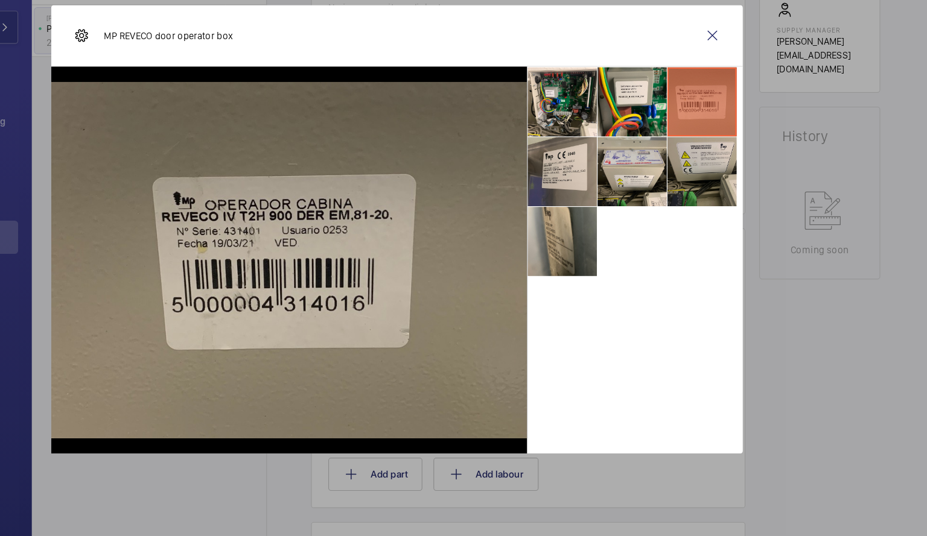
click at [735, 218] on li at bounding box center [729, 218] width 60 height 60
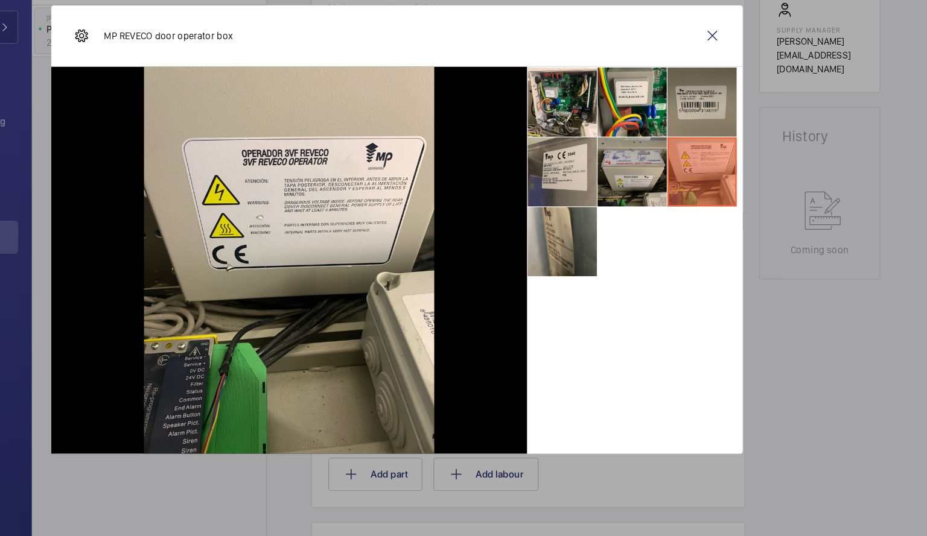
click at [670, 226] on li at bounding box center [668, 218] width 60 height 60
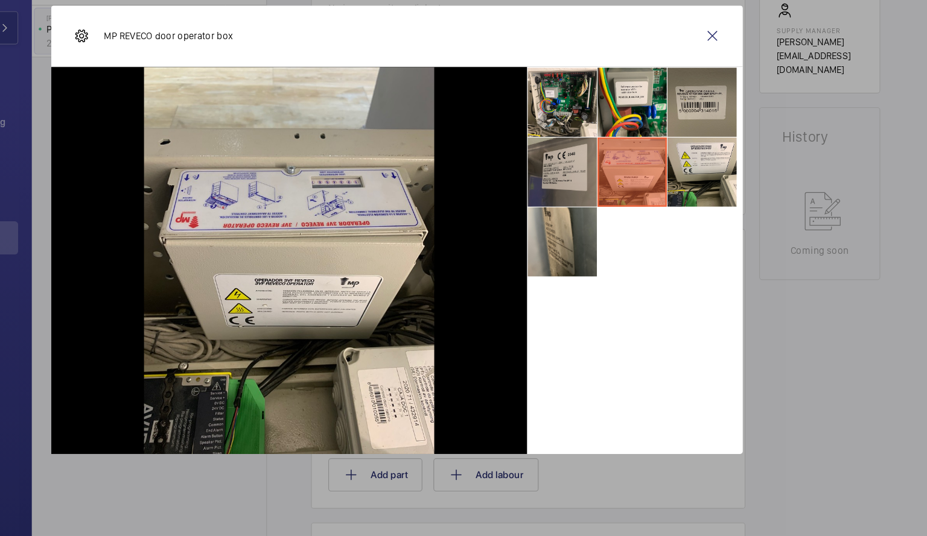
click at [612, 217] on li at bounding box center [607, 218] width 60 height 60
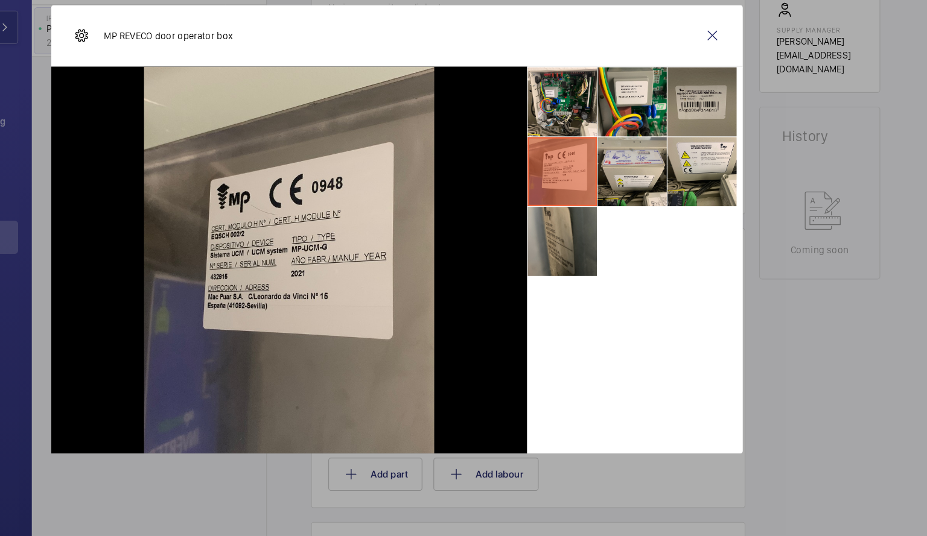
click at [606, 278] on li at bounding box center [607, 279] width 60 height 60
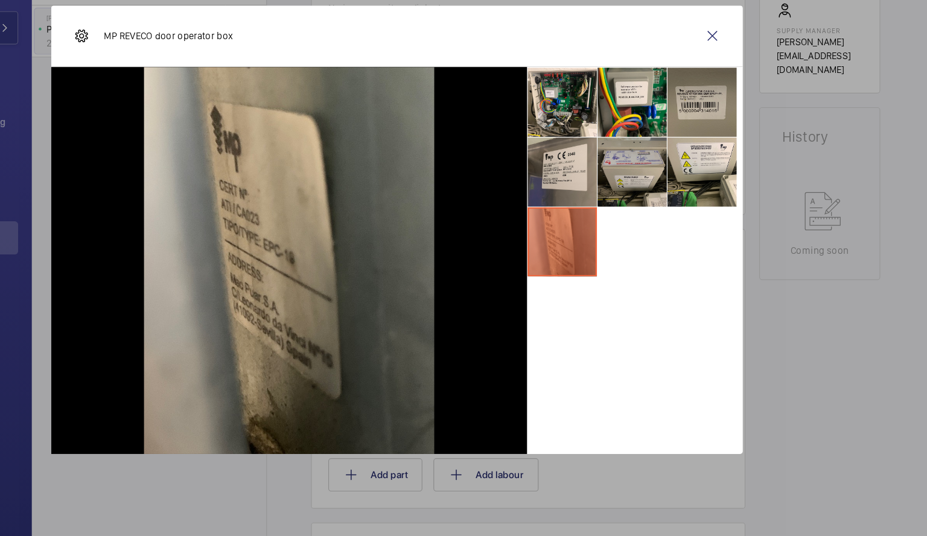
click at [681, 207] on li at bounding box center [668, 218] width 60 height 60
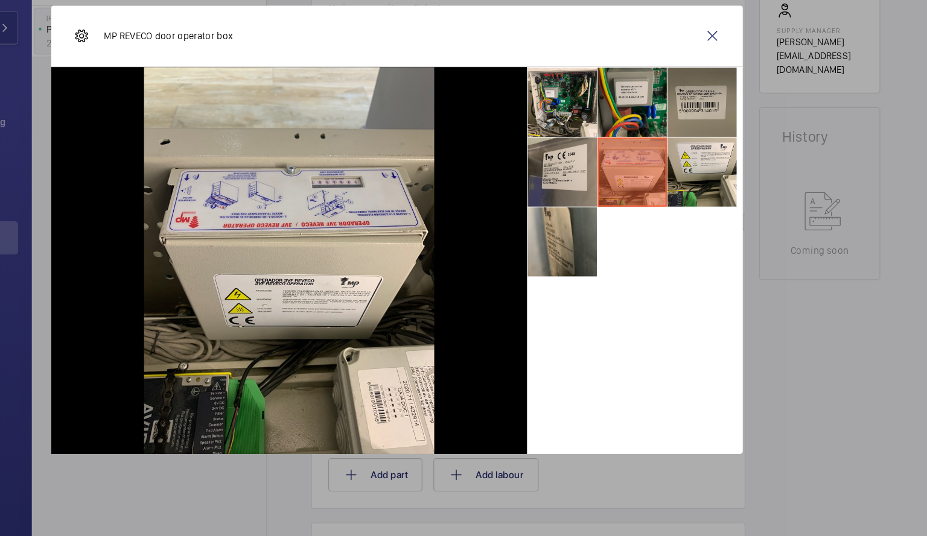
click at [670, 165] on li at bounding box center [668, 157] width 60 height 60
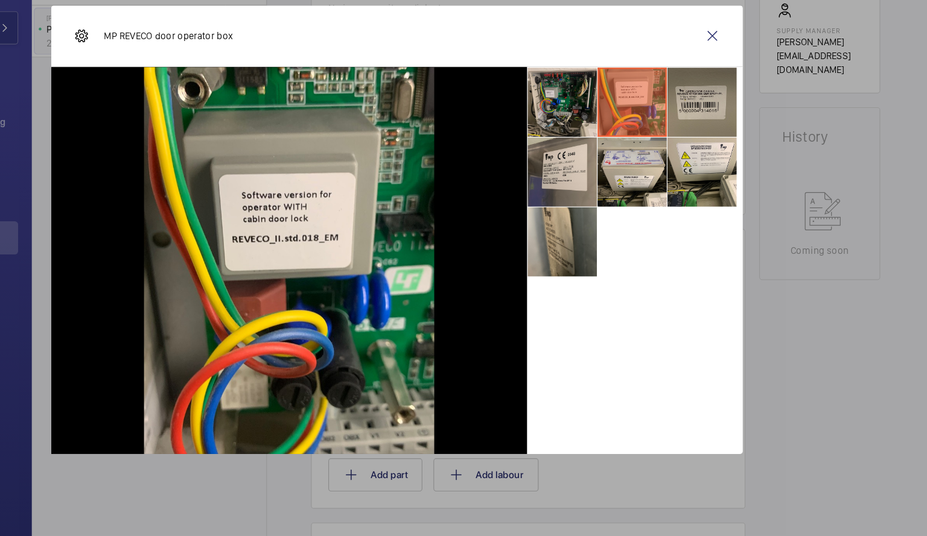
click at [603, 166] on li at bounding box center [607, 157] width 60 height 60
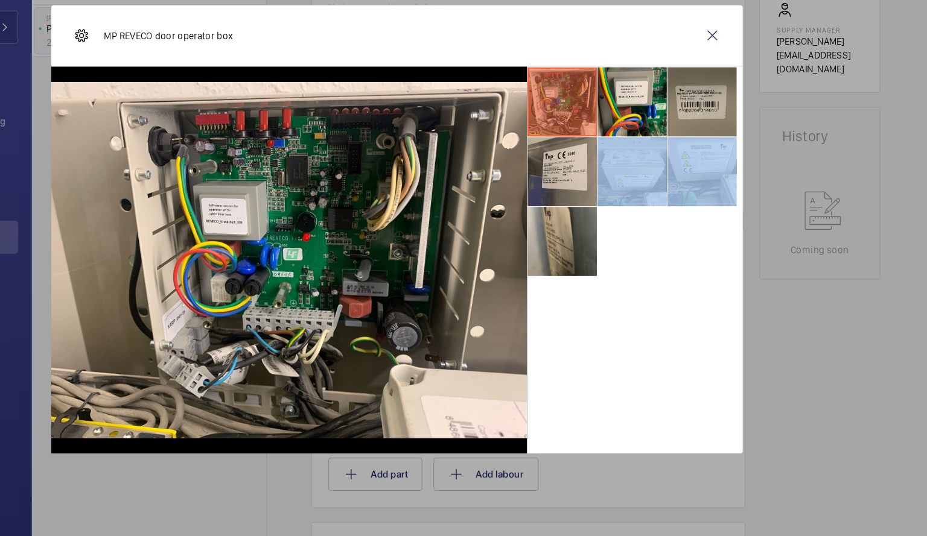
drag, startPoint x: 675, startPoint y: 219, endPoint x: 702, endPoint y: 263, distance: 51.7
click at [702, 263] on ul at bounding box center [671, 217] width 188 height 183
click at [672, 228] on li at bounding box center [668, 218] width 60 height 60
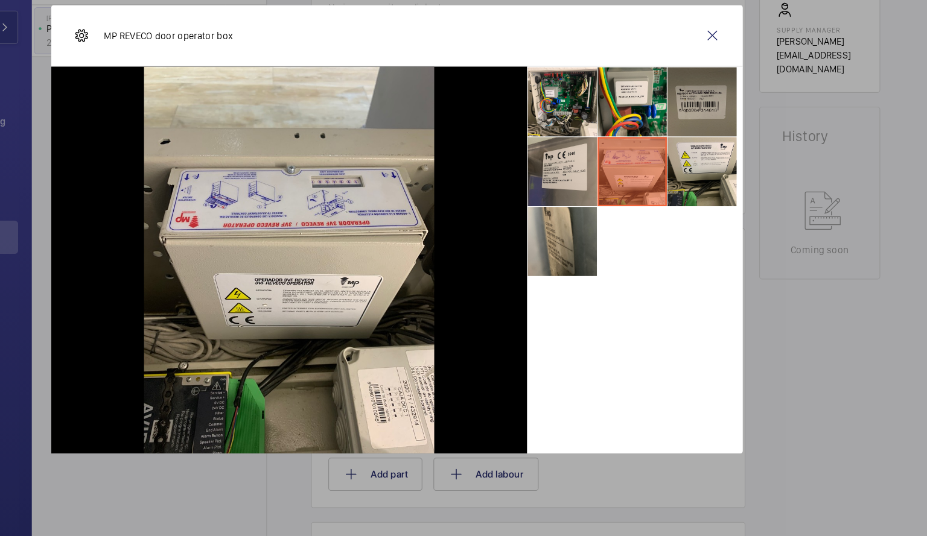
click at [733, 151] on li at bounding box center [729, 157] width 60 height 60
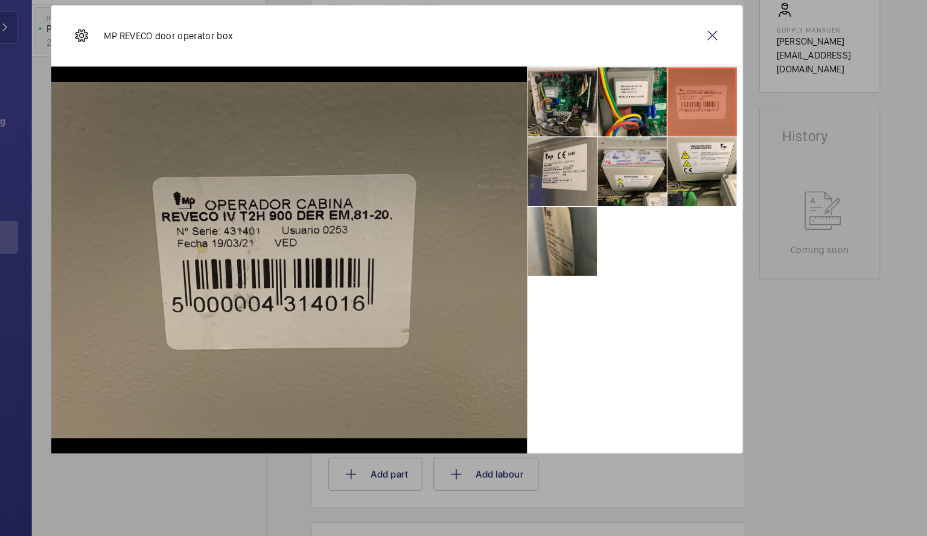
click at [617, 174] on li at bounding box center [607, 157] width 60 height 60
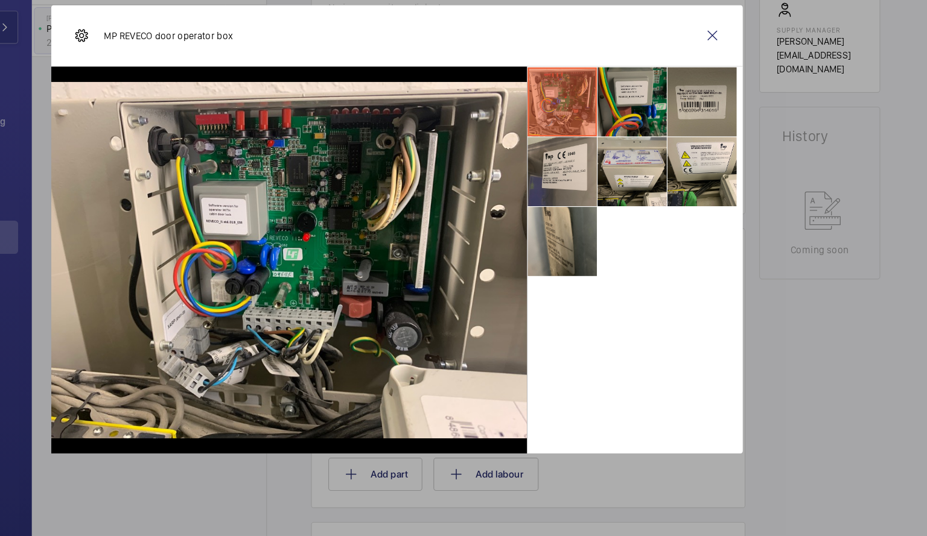
click at [662, 172] on li at bounding box center [668, 157] width 60 height 60
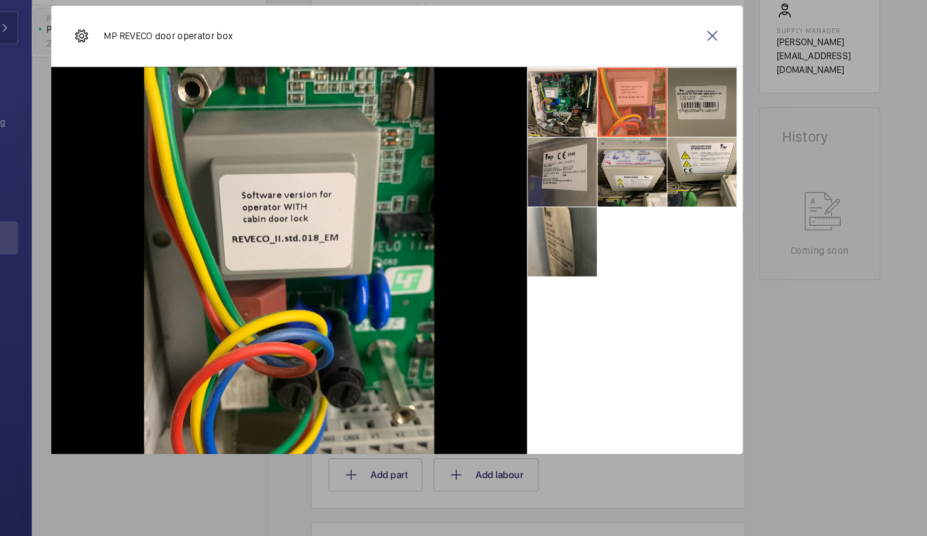
click at [623, 220] on li at bounding box center [607, 218] width 60 height 60
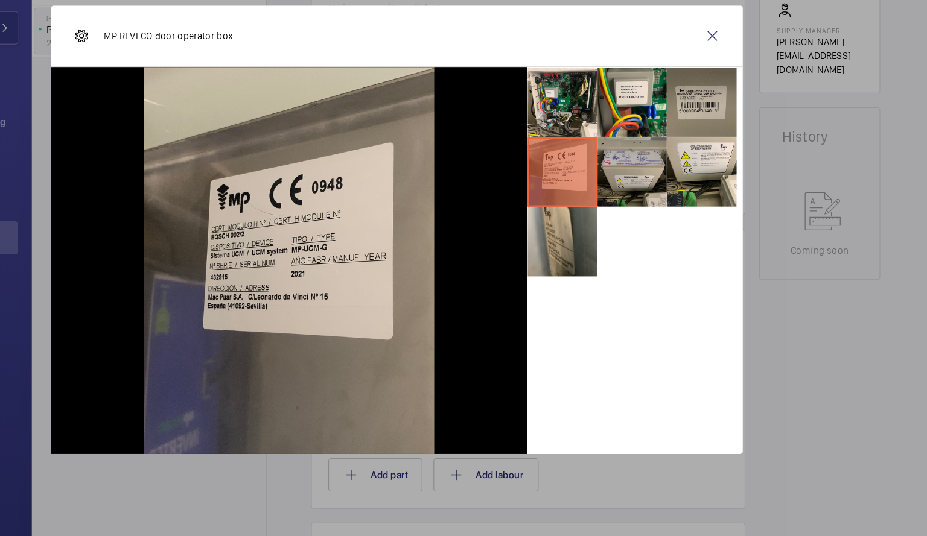
click at [676, 213] on li at bounding box center [668, 218] width 60 height 60
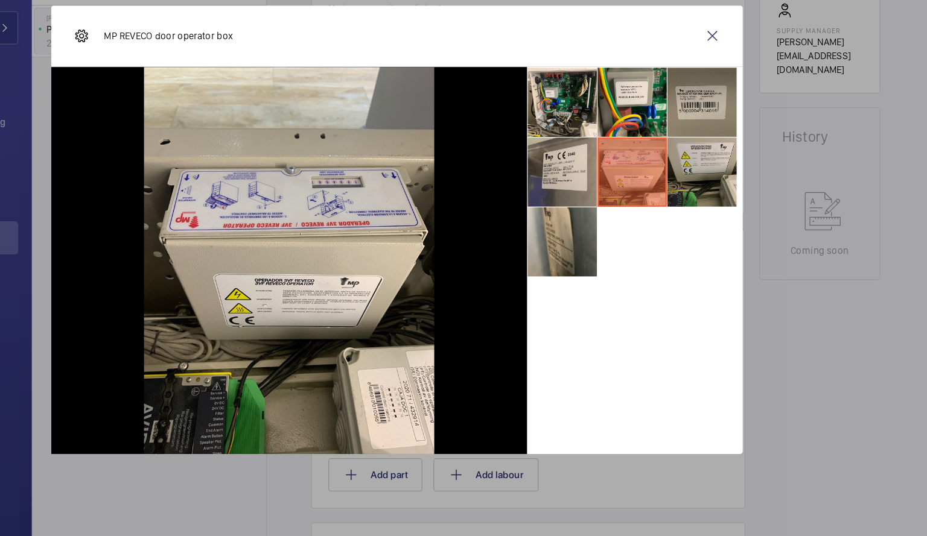
click at [748, 209] on li at bounding box center [729, 218] width 60 height 60
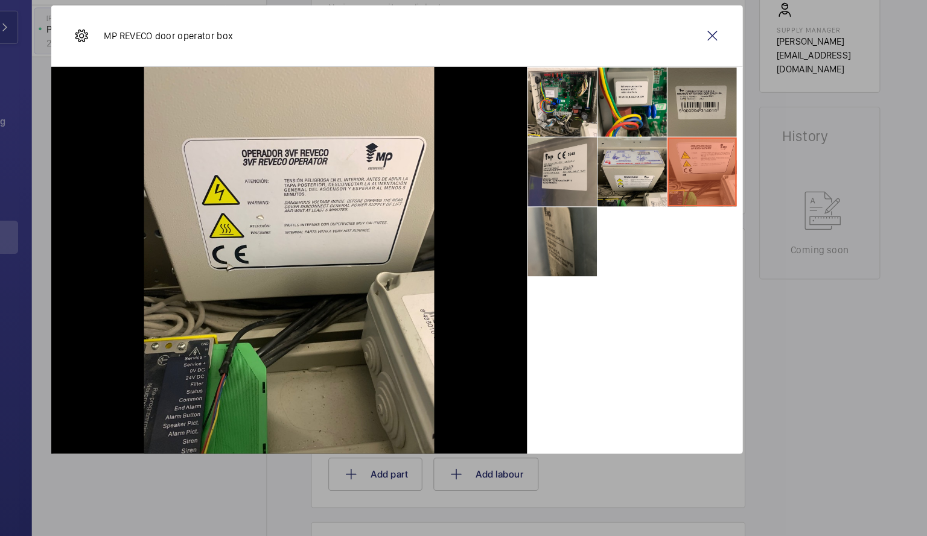
click at [607, 282] on li at bounding box center [607, 279] width 60 height 60
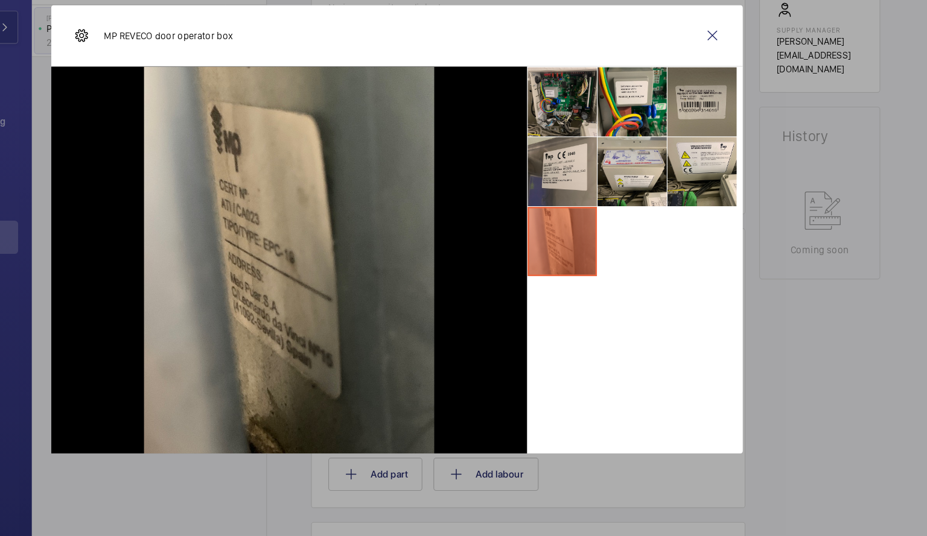
click at [615, 156] on li at bounding box center [607, 157] width 60 height 60
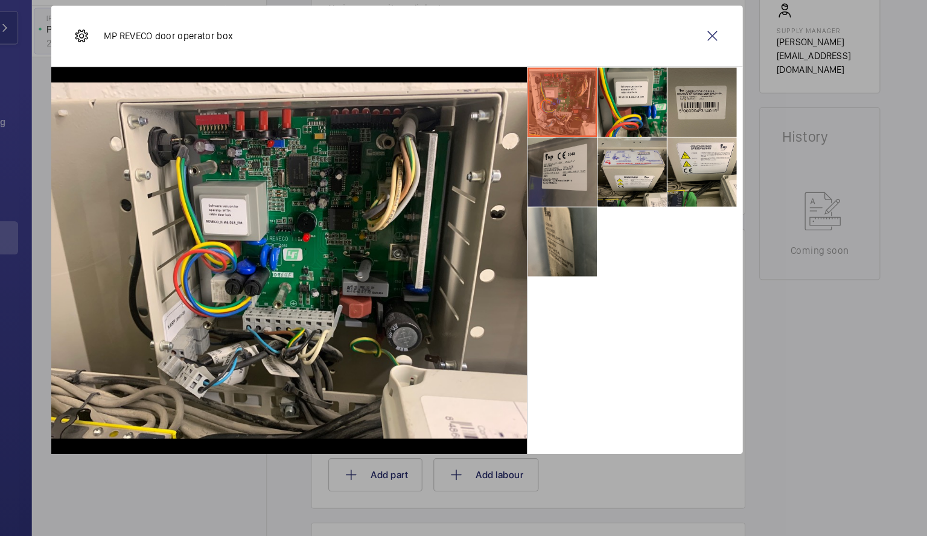
click at [621, 212] on li at bounding box center [607, 218] width 60 height 60
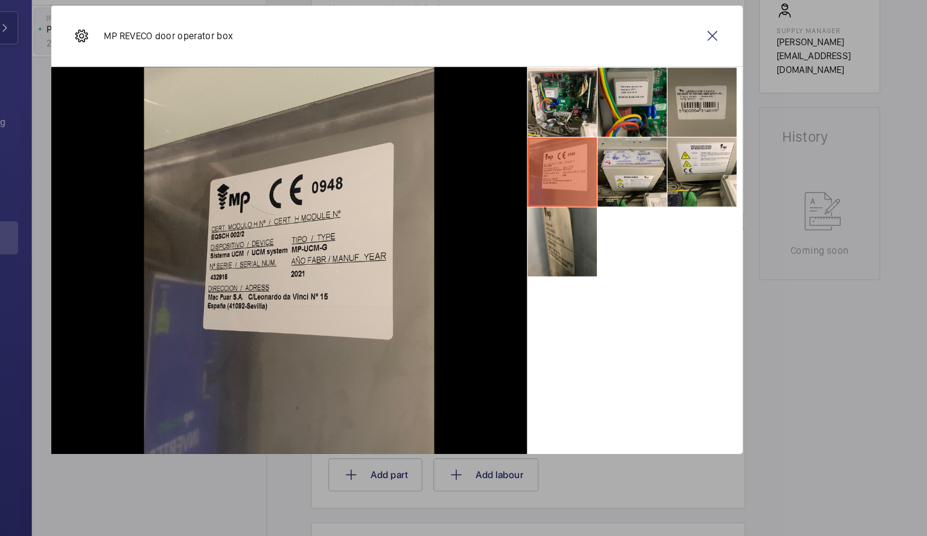
click at [674, 146] on li at bounding box center [668, 157] width 60 height 60
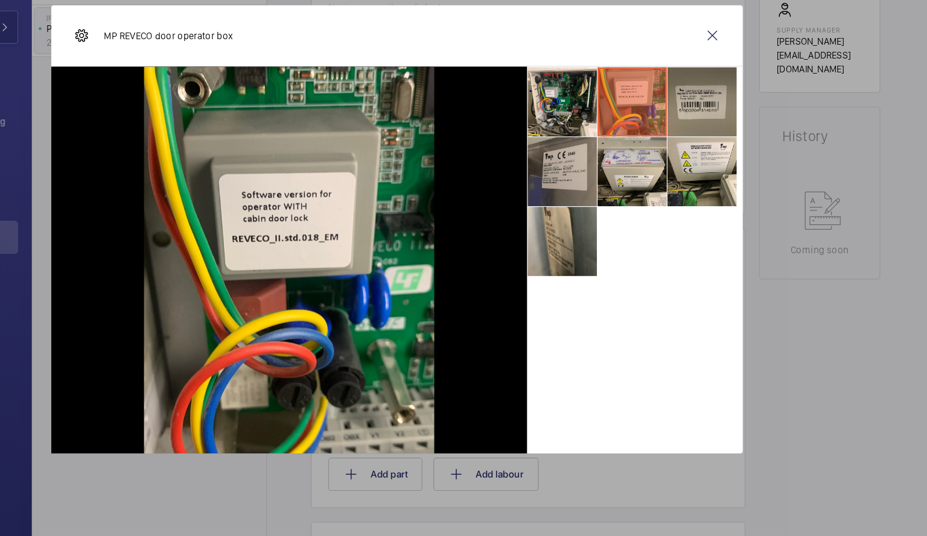
click at [605, 214] on li at bounding box center [607, 218] width 60 height 60
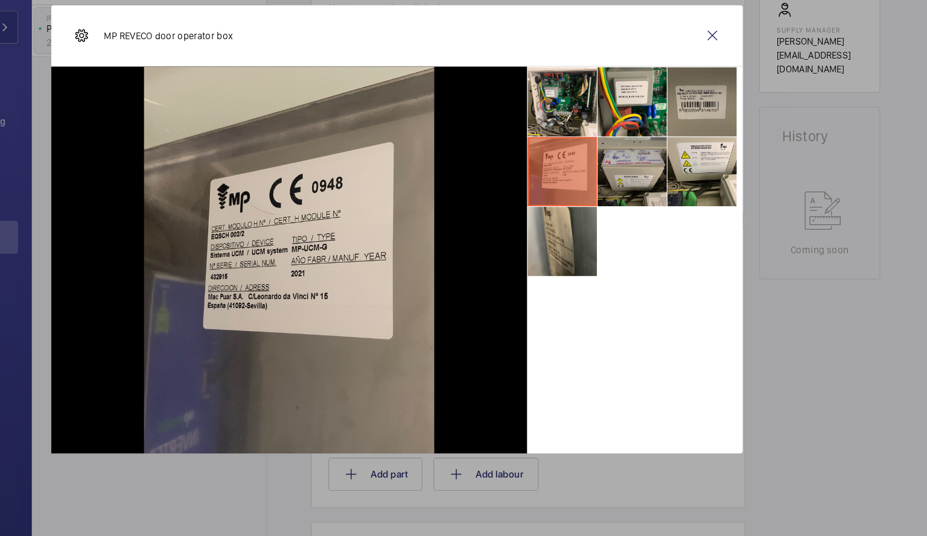
click at [673, 209] on li at bounding box center [668, 218] width 60 height 60
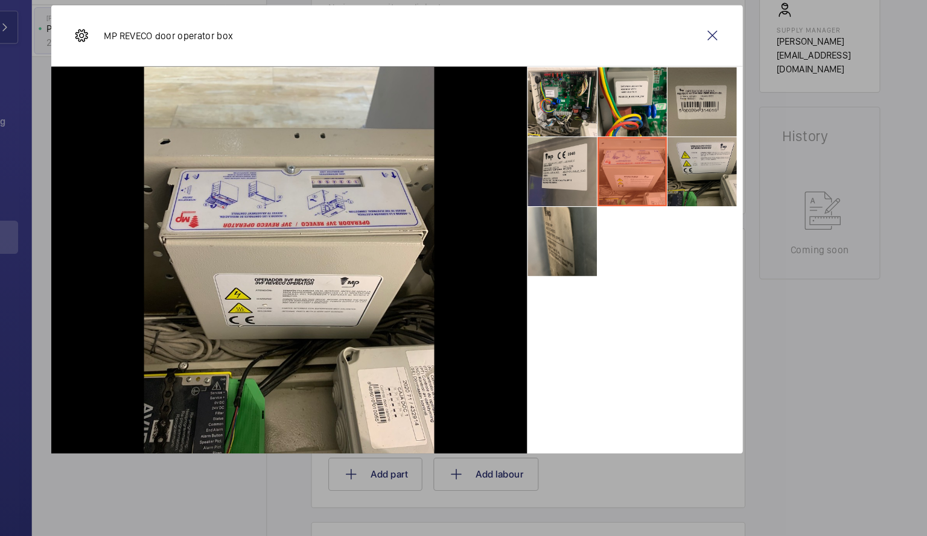
click at [740, 206] on li at bounding box center [729, 218] width 60 height 60
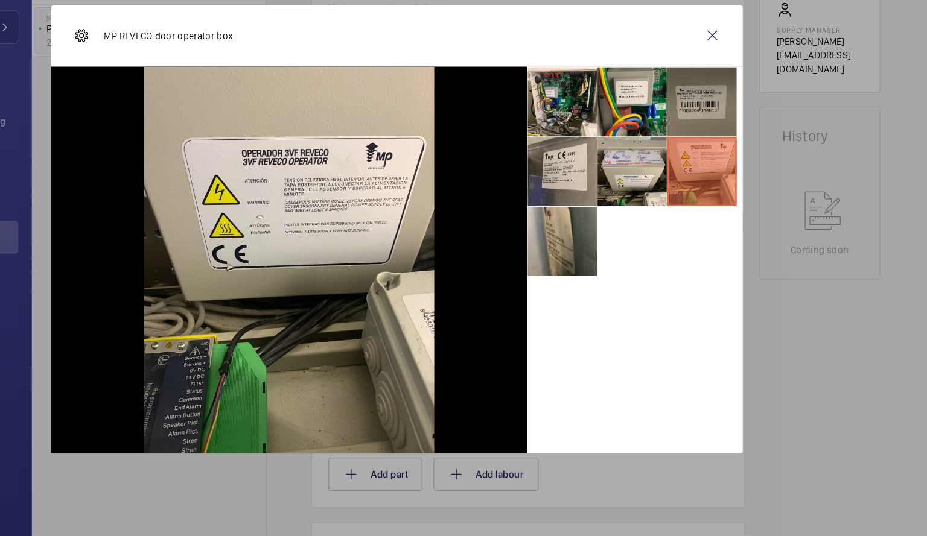
click at [731, 158] on li at bounding box center [729, 157] width 60 height 60
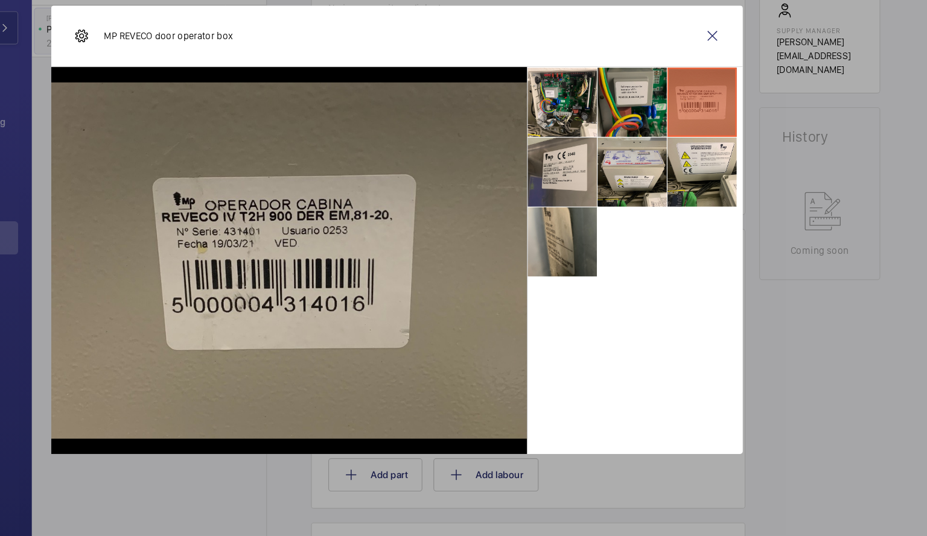
click at [668, 157] on li at bounding box center [668, 157] width 60 height 60
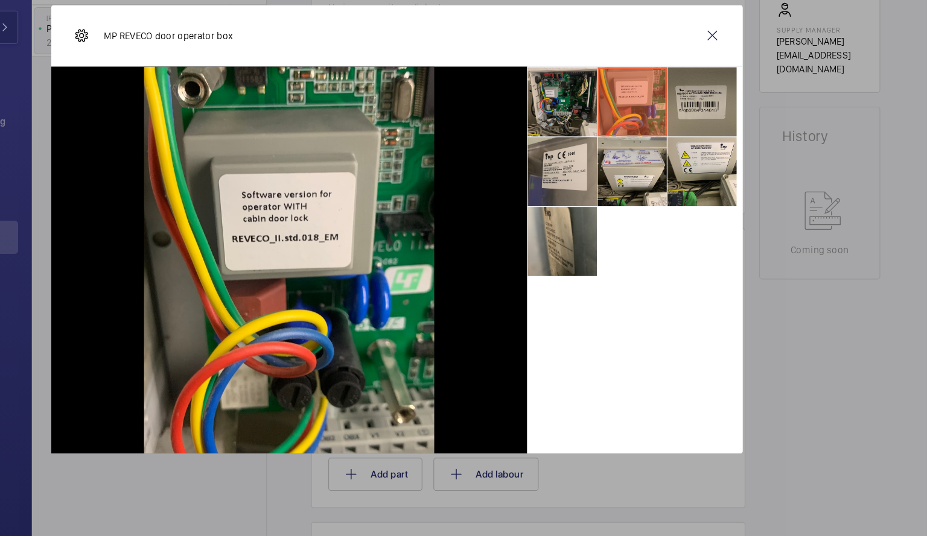
click at [606, 157] on li at bounding box center [607, 157] width 60 height 60
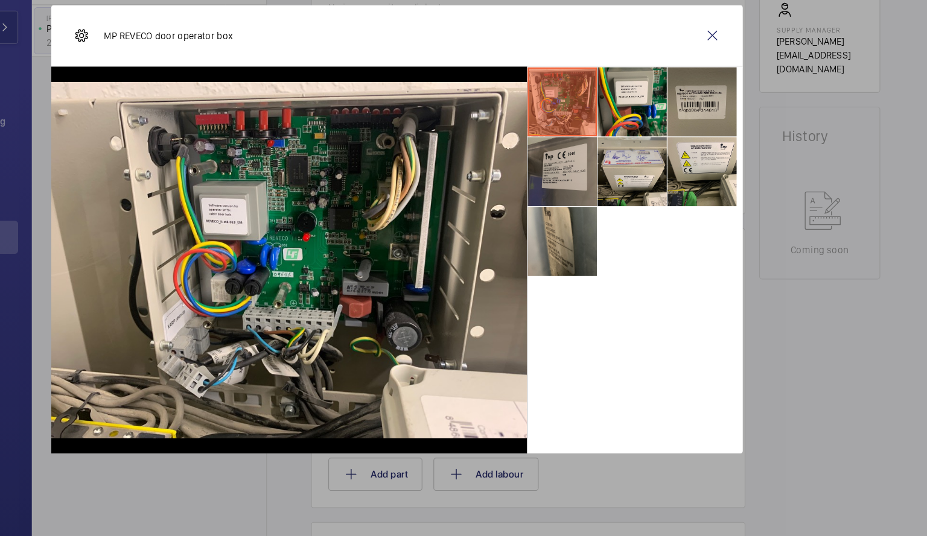
click at [612, 208] on li at bounding box center [607, 218] width 60 height 60
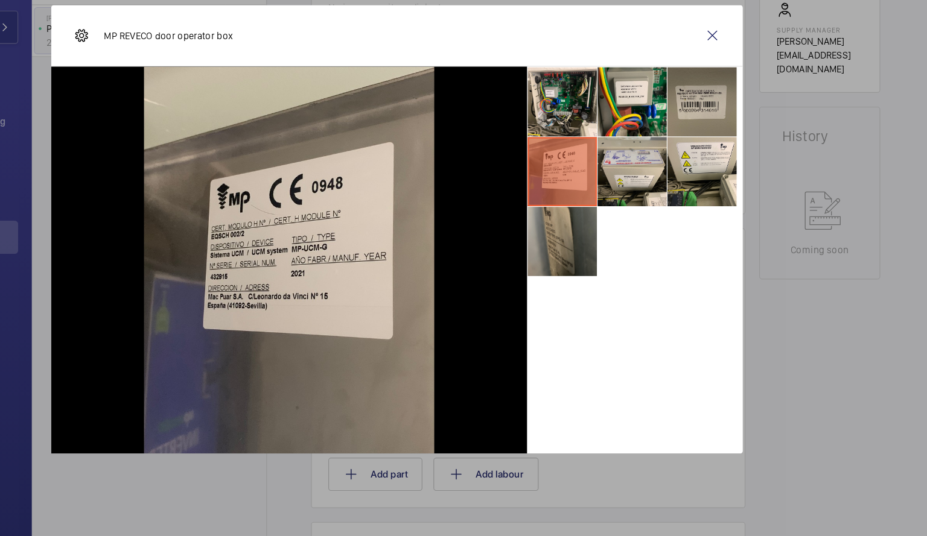
click at [611, 262] on li at bounding box center [607, 279] width 60 height 60
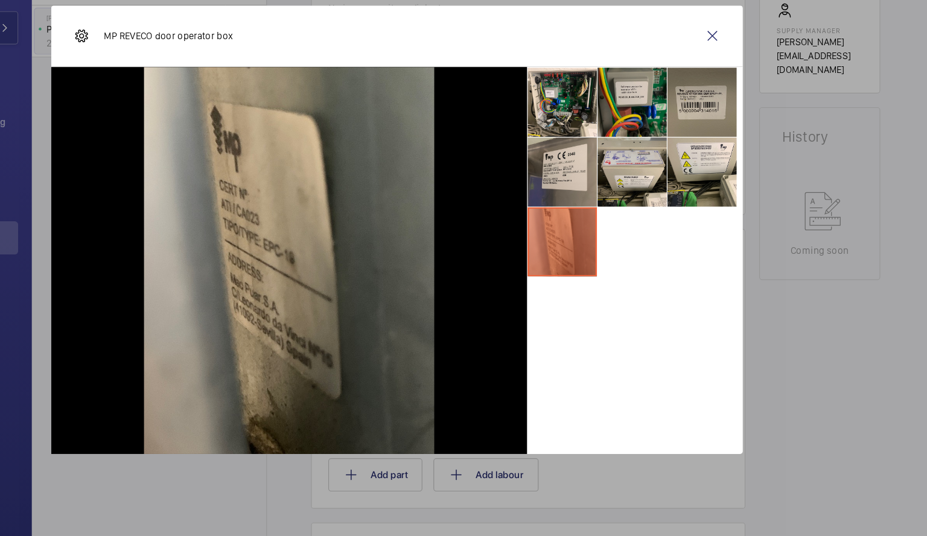
click at [674, 137] on li at bounding box center [668, 157] width 60 height 60
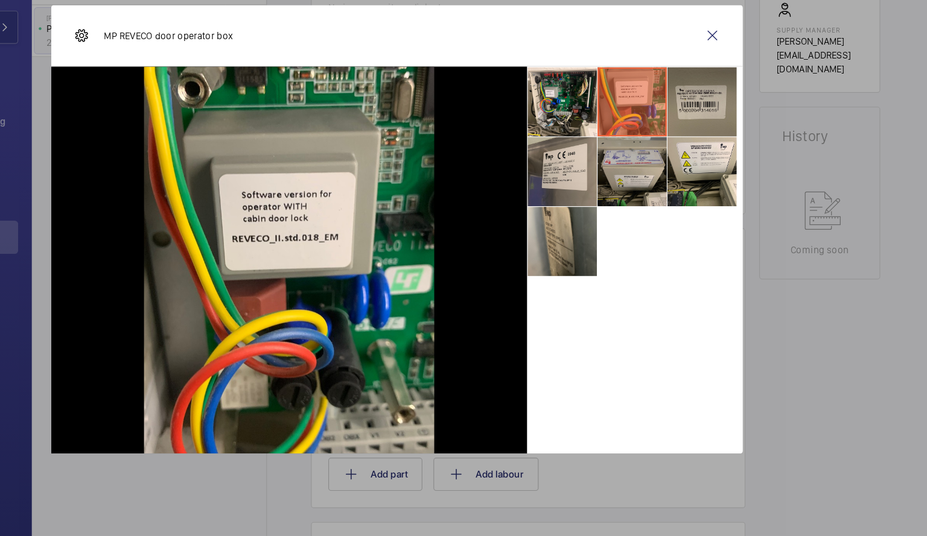
scroll to position [0, 0]
